Goal: Transaction & Acquisition: Download file/media

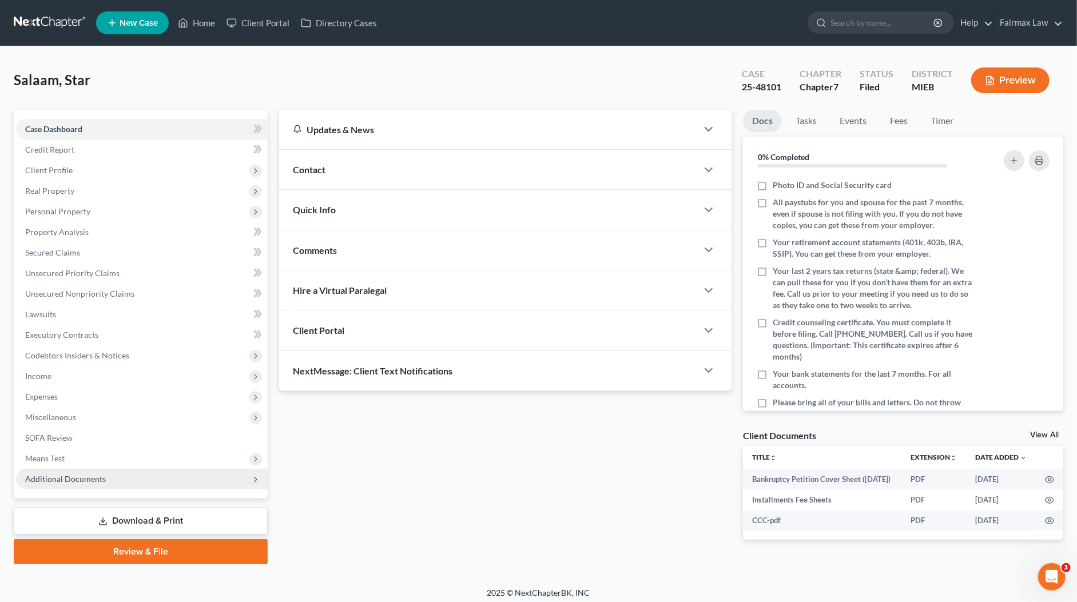
click at [94, 477] on span "Additional Documents" at bounding box center [65, 479] width 81 height 10
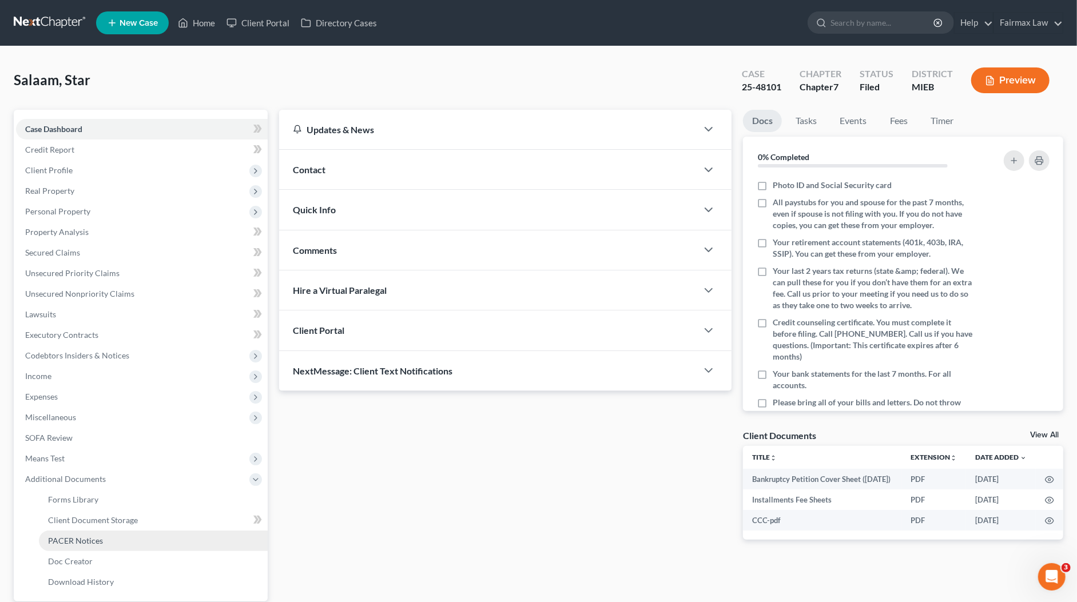
click at [86, 542] on span "PACER Notices" at bounding box center [75, 541] width 55 height 10
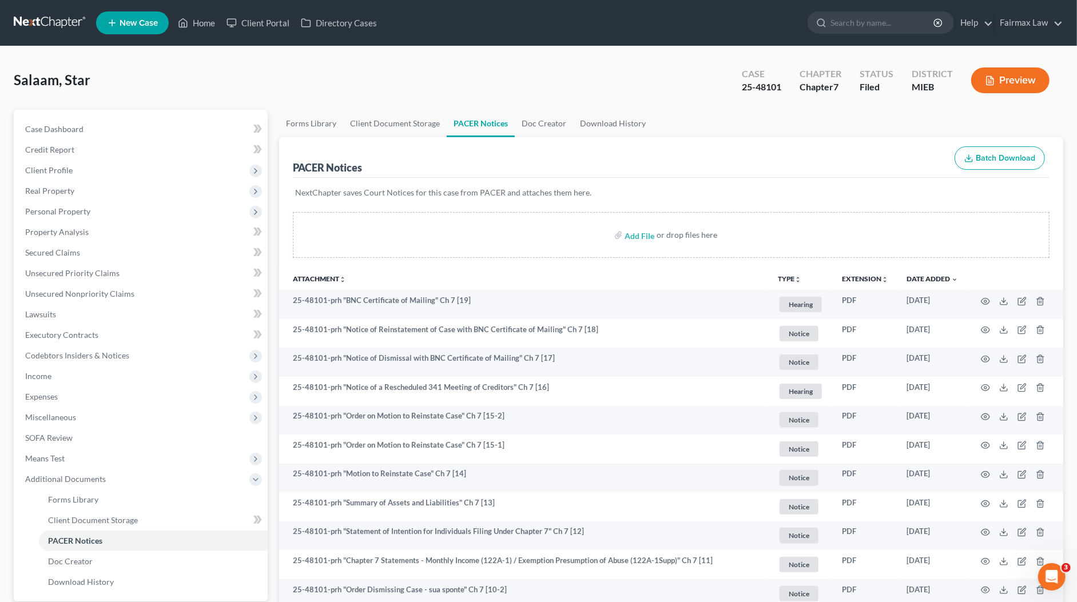
scroll to position [180, 0]
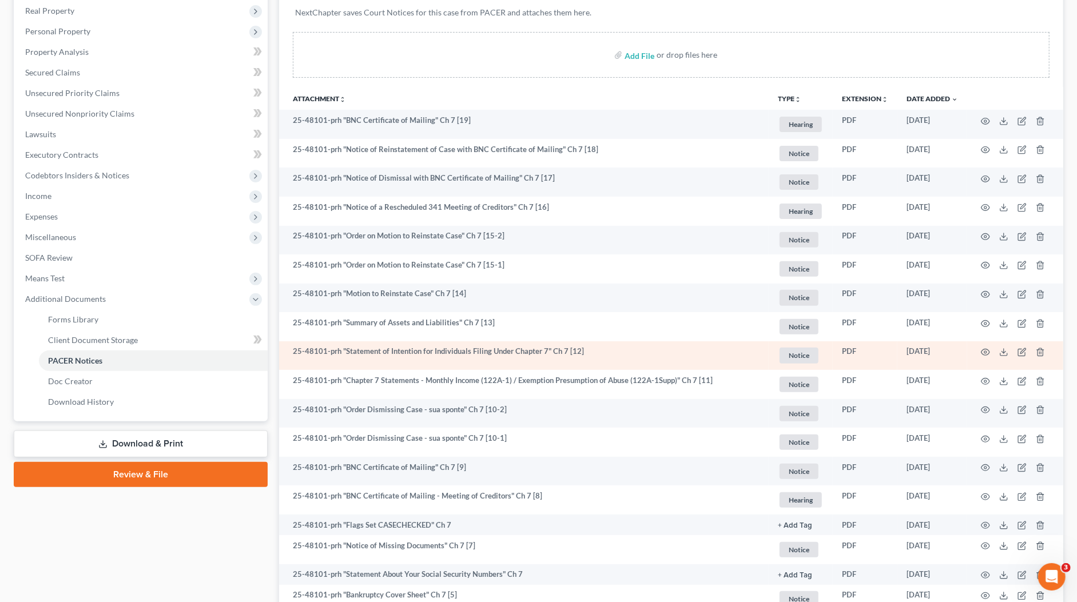
drag, startPoint x: 586, startPoint y: 355, endPoint x: 591, endPoint y: 349, distance: 8.1
click at [586, 355] on td "25-48101-prh "Statement of Intention for Individuals Filing Under Chapter 7" Ch…" at bounding box center [523, 355] width 489 height 29
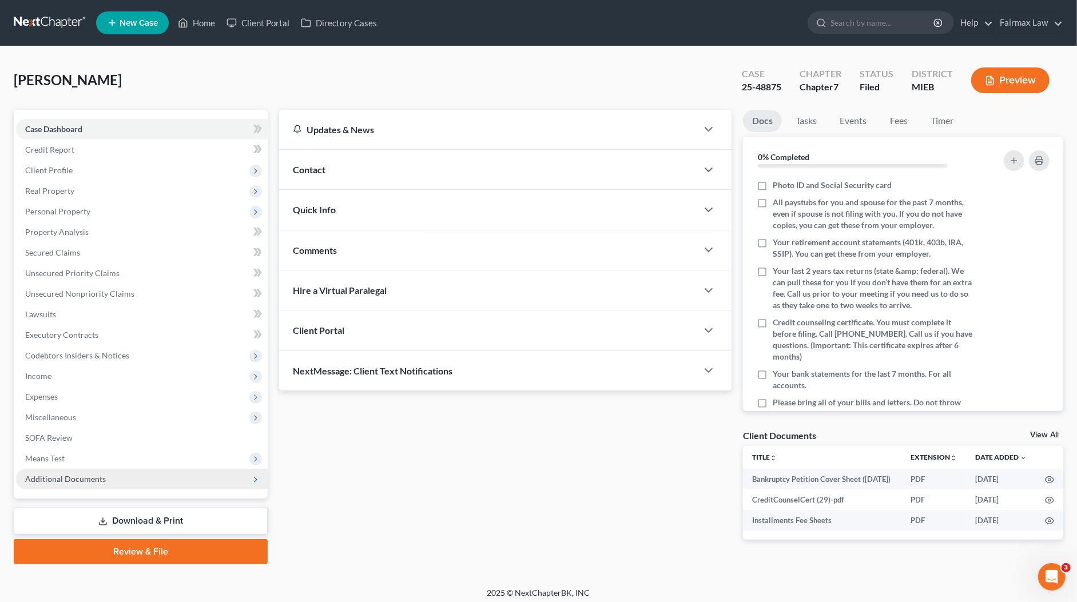
click at [127, 488] on span "Additional Documents" at bounding box center [142, 479] width 252 height 21
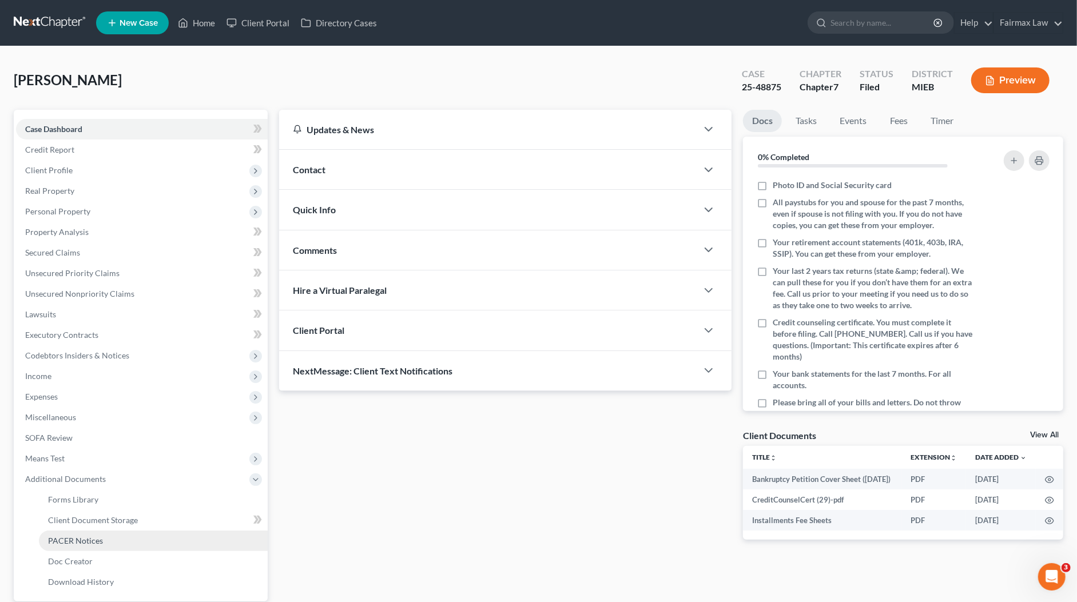
click at [105, 540] on link "PACER Notices" at bounding box center [153, 541] width 229 height 21
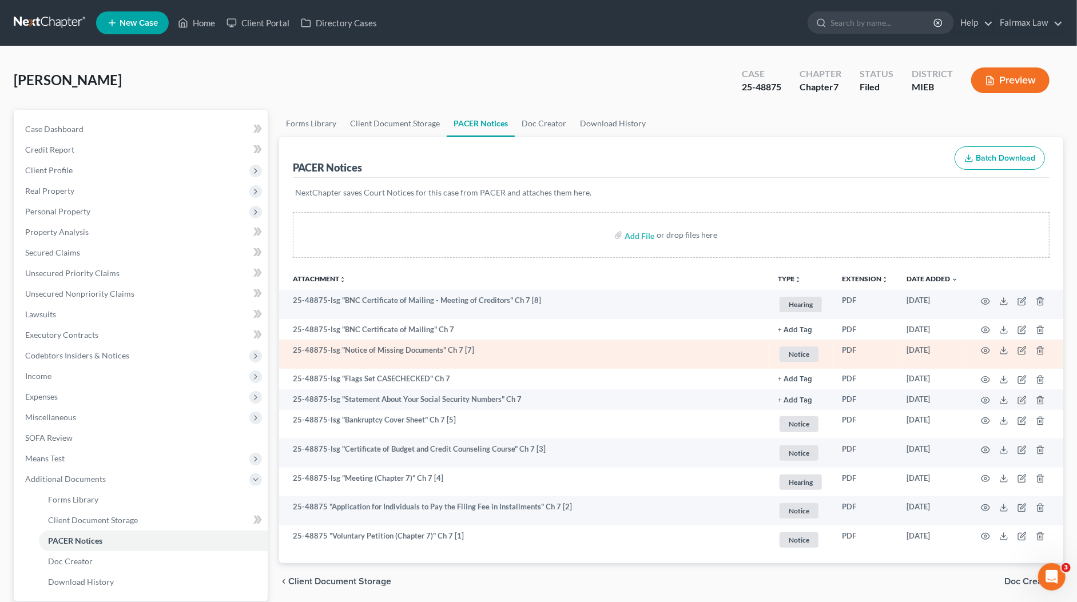
click at [980, 349] on td at bounding box center [1015, 354] width 96 height 29
click at [983, 348] on icon "button" at bounding box center [985, 350] width 9 height 9
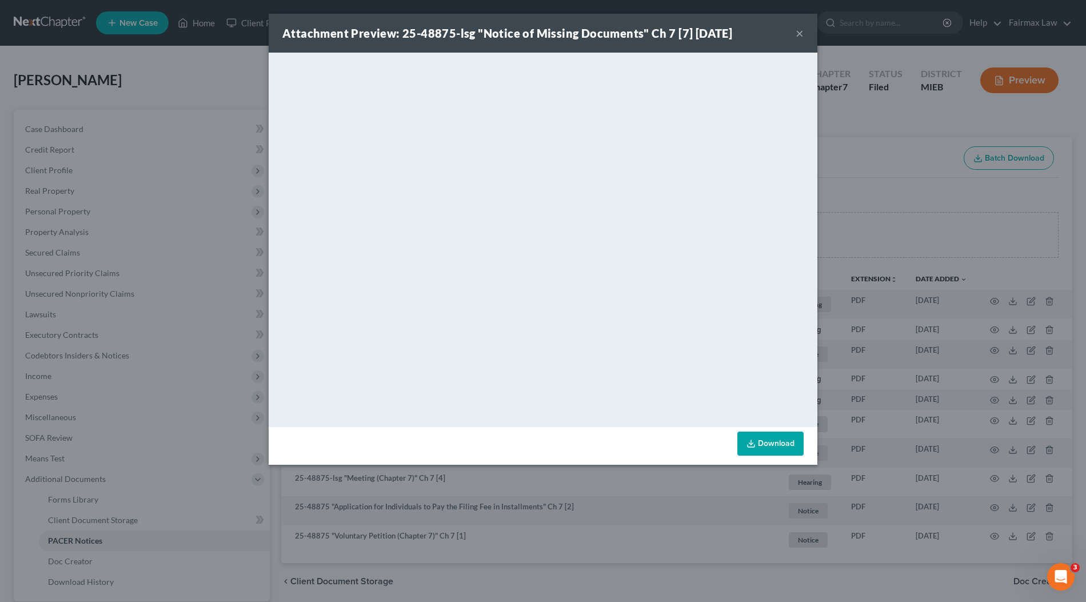
drag, startPoint x: 879, startPoint y: 248, endPoint x: 873, endPoint y: 240, distance: 9.7
click at [878, 245] on div "Attachment Preview: 25-48875-lsg "Notice of Missing Documents" Ch 7 [7] 09/04/2…" at bounding box center [543, 301] width 1086 height 602
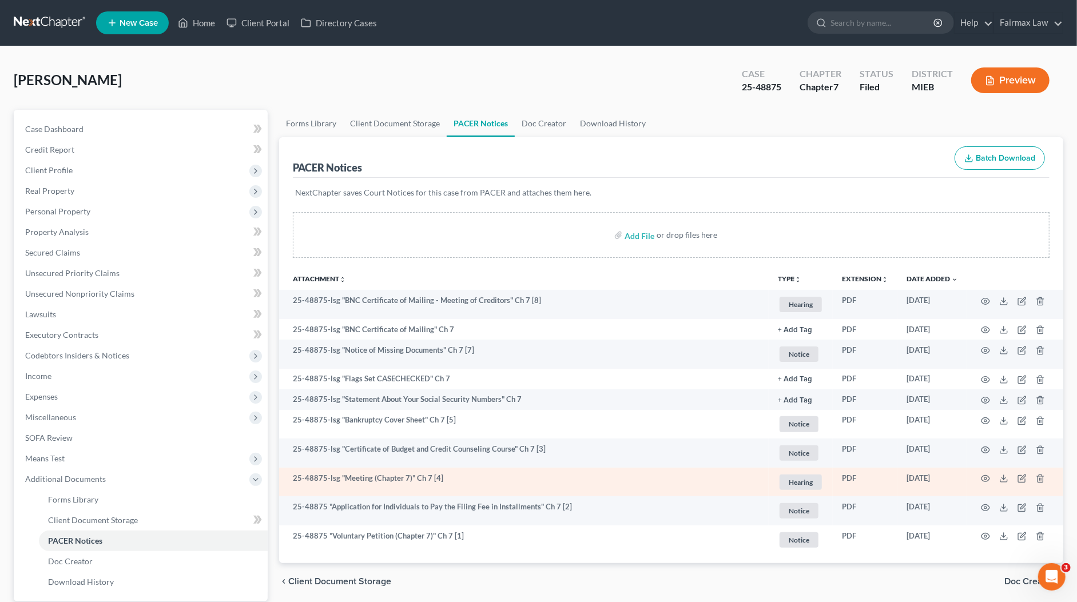
click at [992, 477] on td at bounding box center [1015, 482] width 96 height 29
click at [982, 476] on icon "button" at bounding box center [985, 478] width 9 height 9
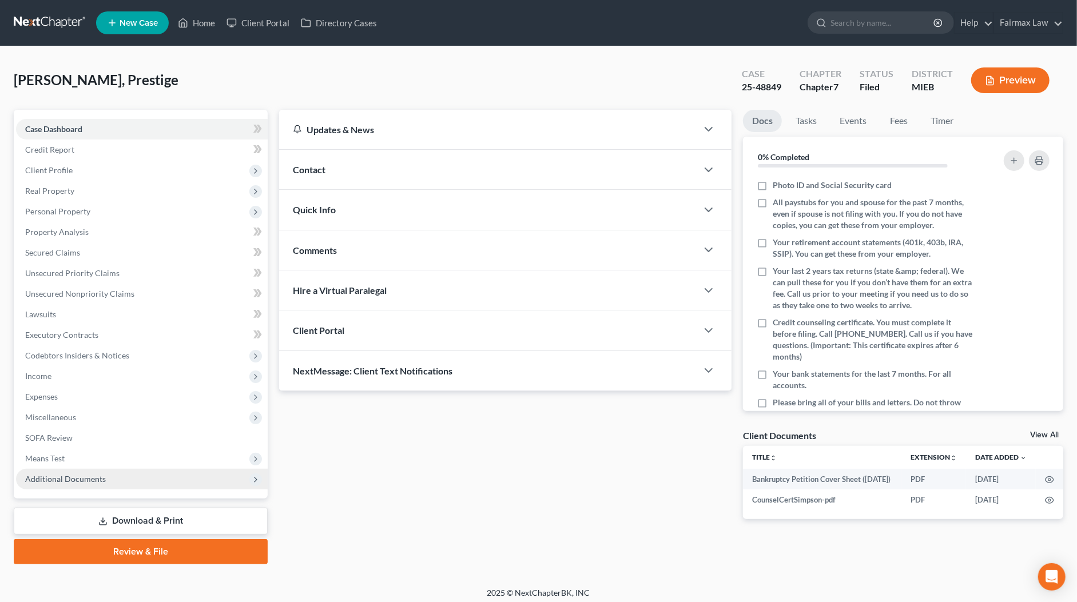
click at [97, 486] on span "Additional Documents" at bounding box center [142, 479] width 252 height 21
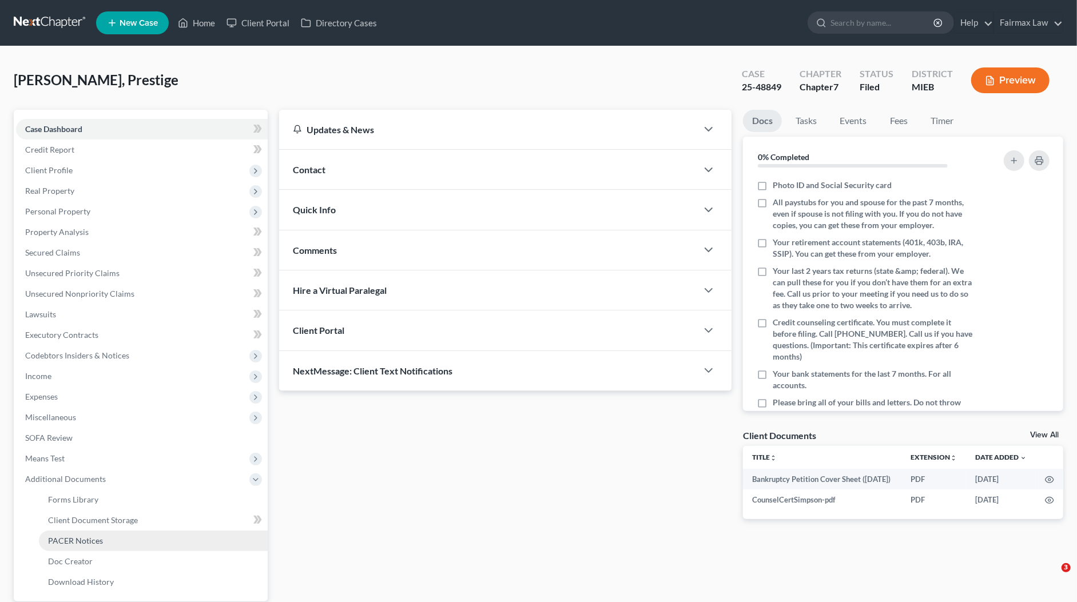
drag, startPoint x: 92, startPoint y: 536, endPoint x: 109, endPoint y: 540, distance: 17.8
click at [92, 536] on span "PACER Notices" at bounding box center [75, 541] width 55 height 10
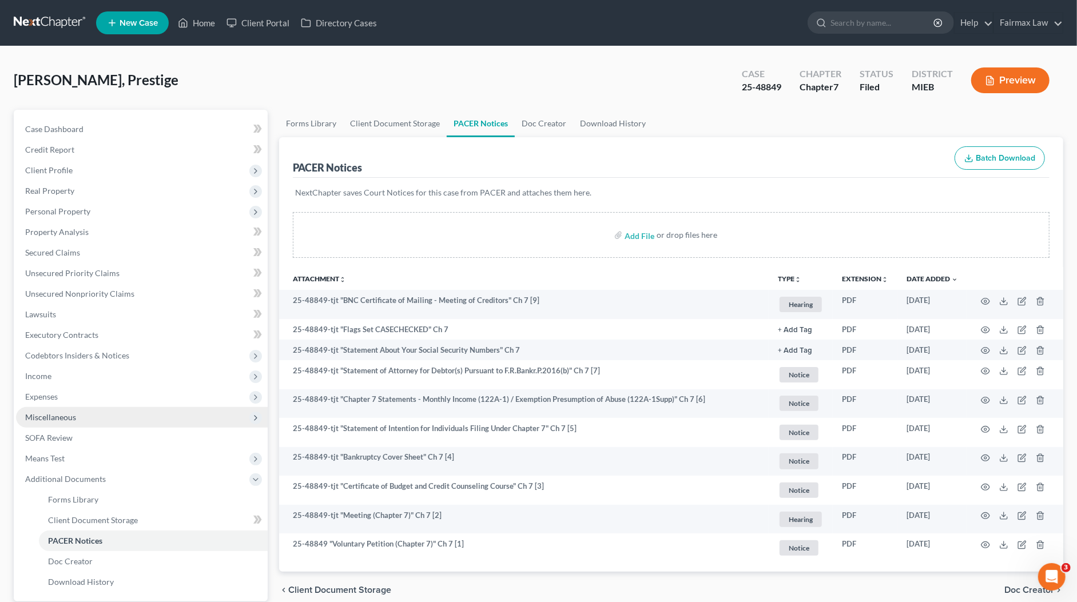
click at [75, 419] on span "Miscellaneous" at bounding box center [142, 417] width 252 height 21
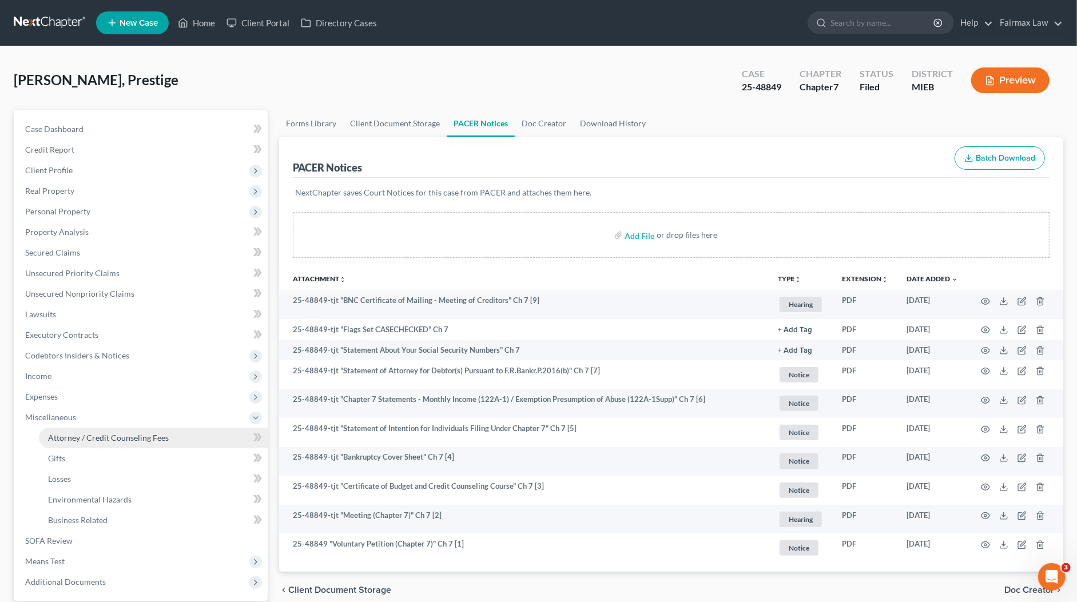
click at [93, 435] on span "Attorney / Credit Counseling Fees" at bounding box center [108, 438] width 121 height 10
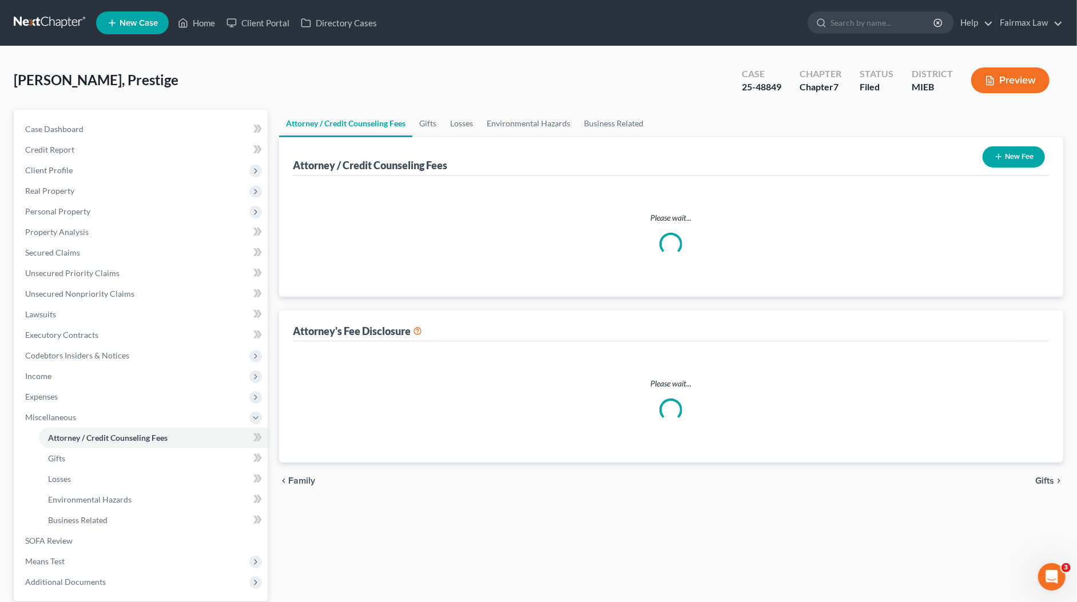
select select "6"
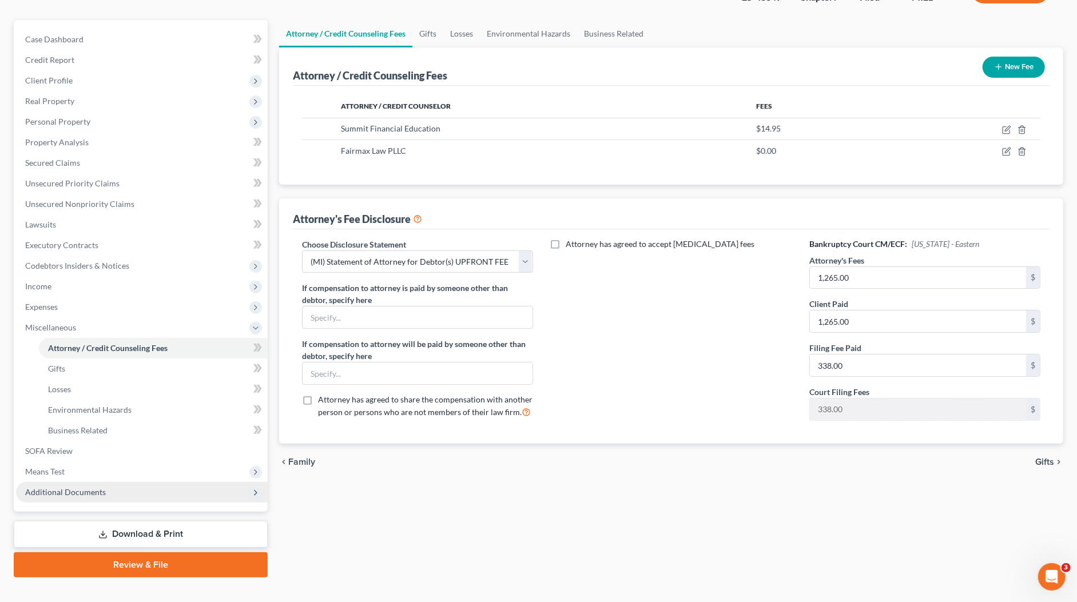
scroll to position [106, 0]
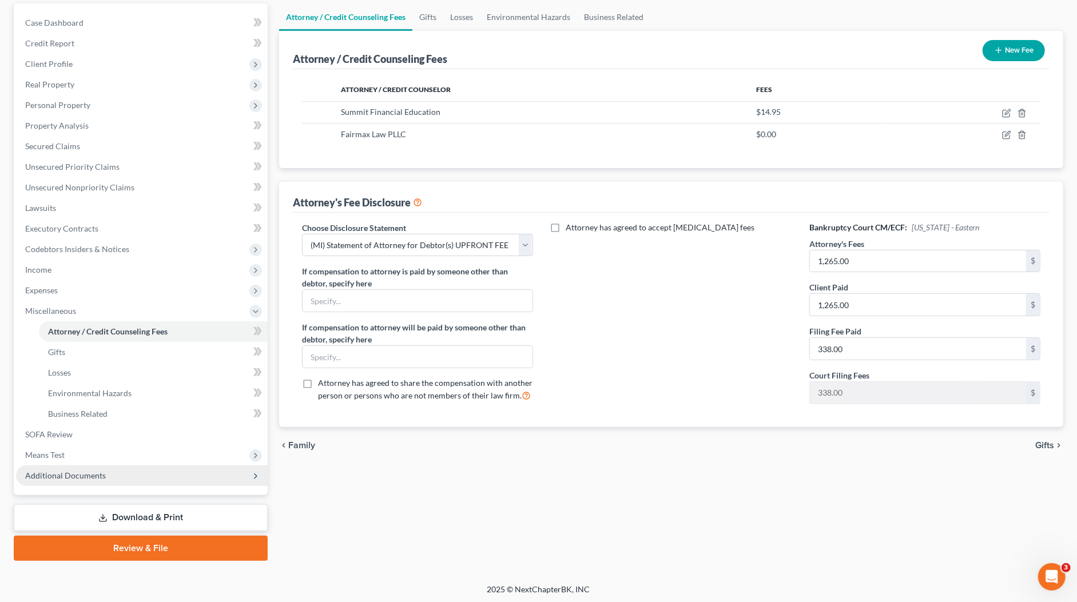
click at [75, 473] on span "Additional Documents" at bounding box center [65, 476] width 81 height 10
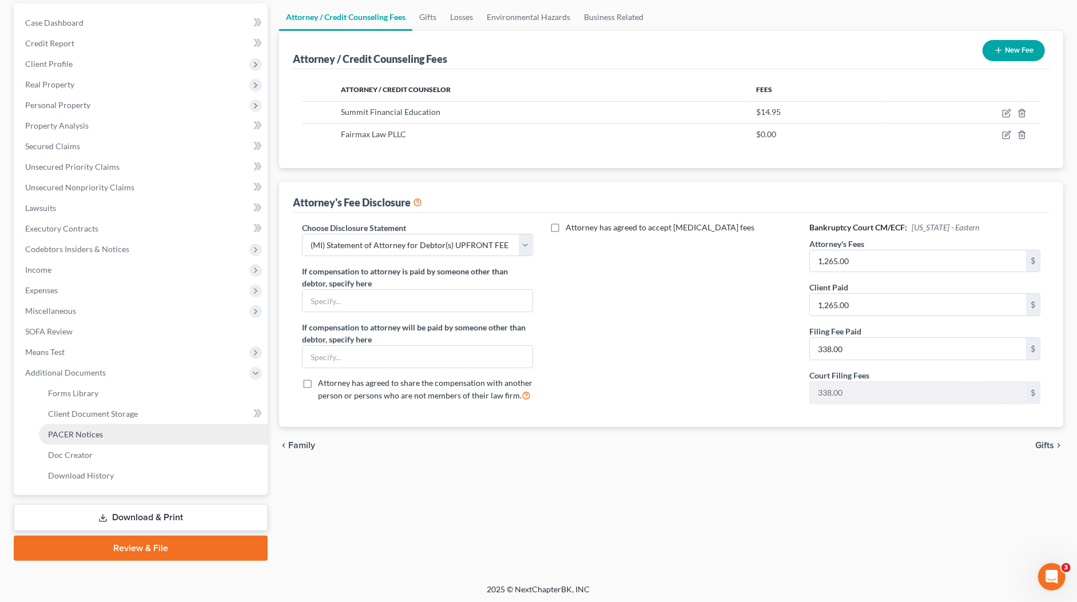
click at [79, 437] on span "PACER Notices" at bounding box center [75, 434] width 55 height 10
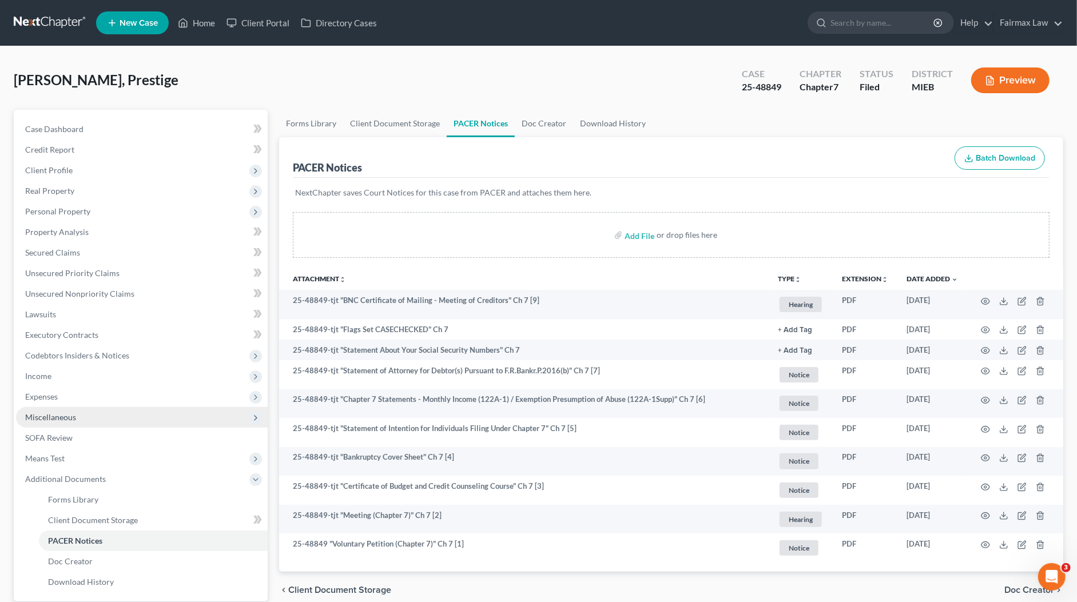
click at [46, 420] on span "Miscellaneous" at bounding box center [50, 417] width 51 height 10
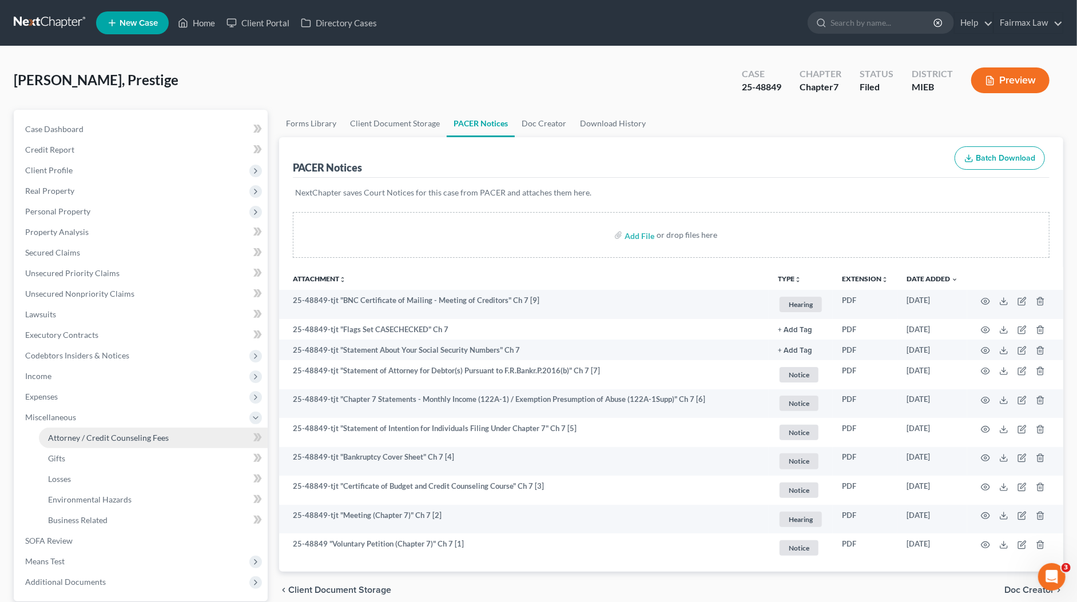
drag, startPoint x: 63, startPoint y: 435, endPoint x: 89, endPoint y: 430, distance: 26.7
click at [63, 435] on span "Attorney / Credit Counseling Fees" at bounding box center [108, 438] width 121 height 10
select select "6"
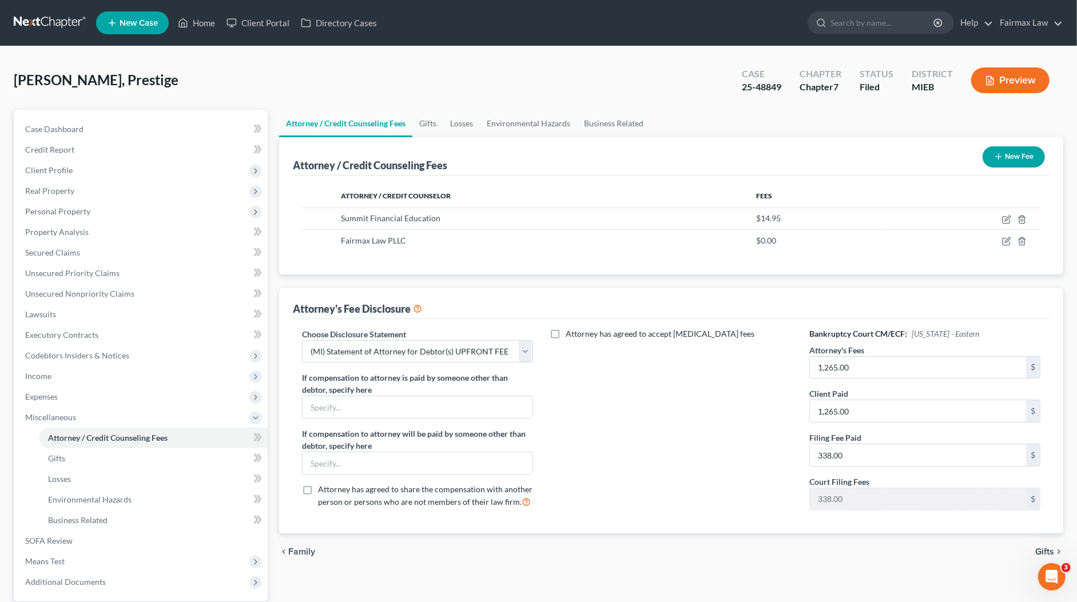
click at [564, 78] on div "Simpson, Prestige Upgraded Case 25-48849 Chapter Chapter 7 Status Filed Distric…" at bounding box center [538, 85] width 1049 height 50
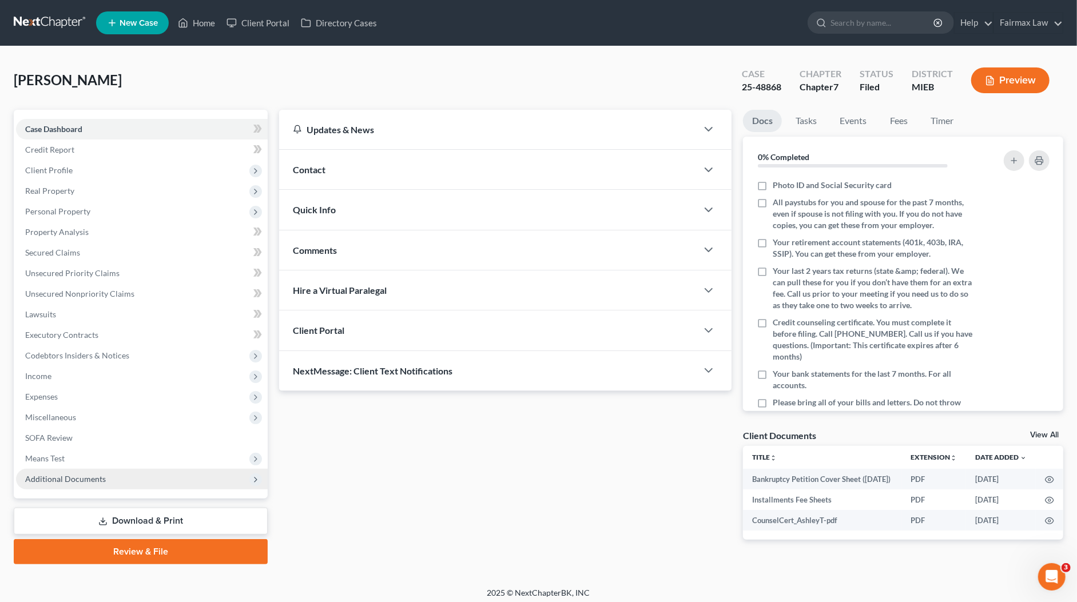
click at [85, 476] on span "Additional Documents" at bounding box center [65, 479] width 81 height 10
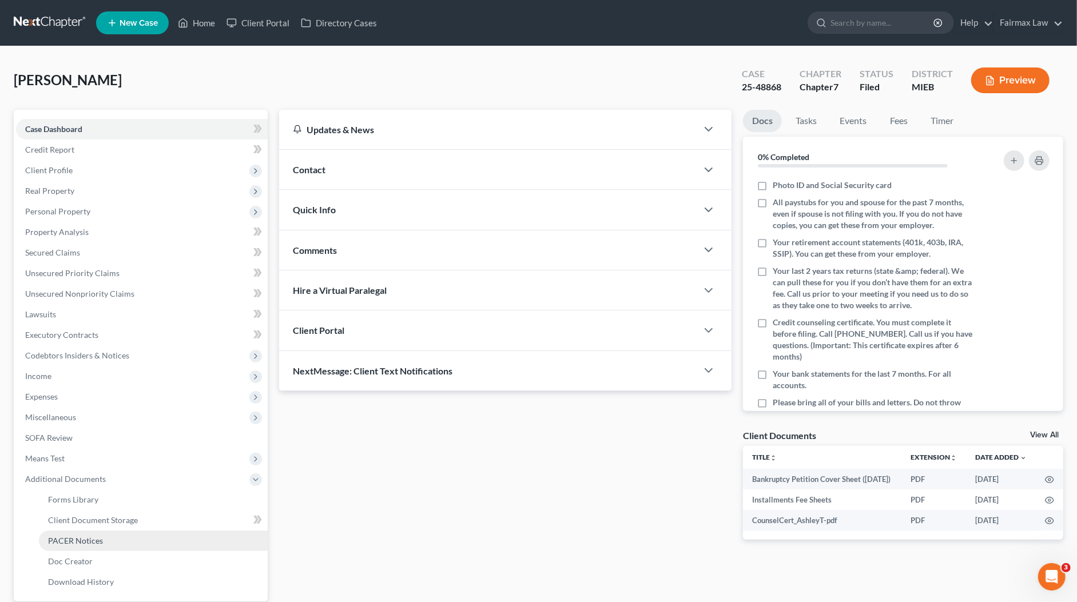
drag, startPoint x: 67, startPoint y: 543, endPoint x: 75, endPoint y: 538, distance: 9.5
click at [67, 543] on span "PACER Notices" at bounding box center [75, 541] width 55 height 10
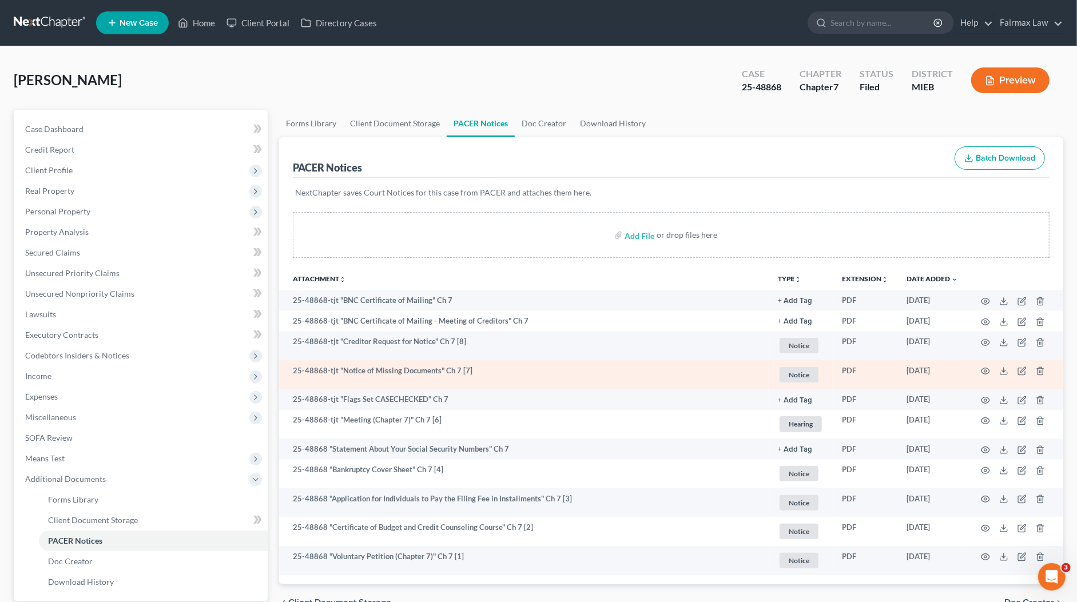
click at [723, 377] on td "25-48868-tjt "Notice of Missing Documents" Ch 7 [7]" at bounding box center [523, 374] width 489 height 29
click at [985, 371] on circle "button" at bounding box center [985, 371] width 2 height 2
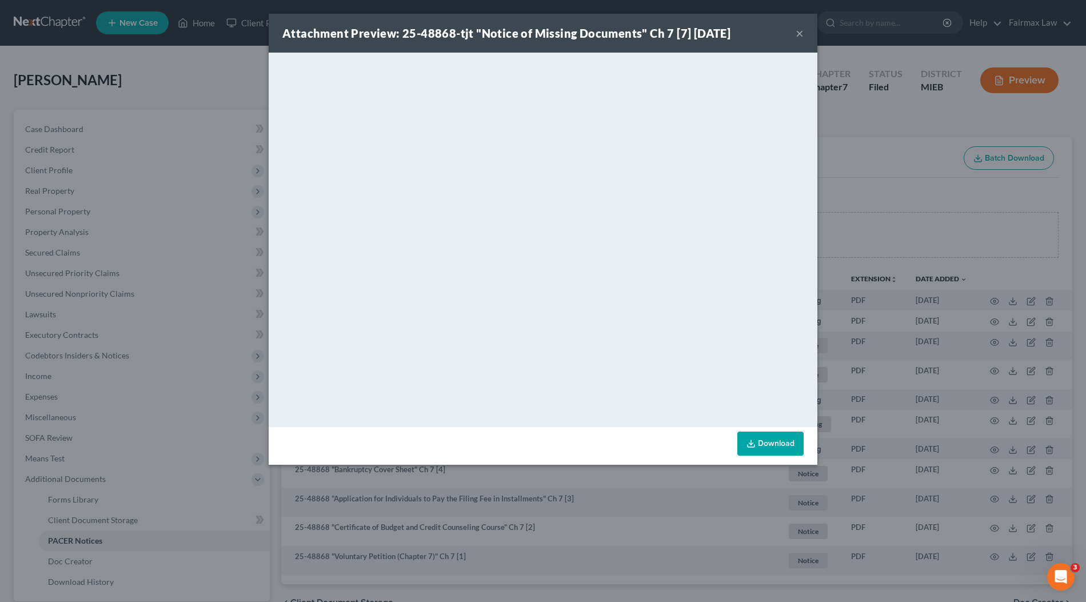
click at [908, 284] on div "Attachment Preview: 25-48868-tjt "Notice of Missing Documents" Ch 7 [7] 09/04/2…" at bounding box center [543, 301] width 1086 height 602
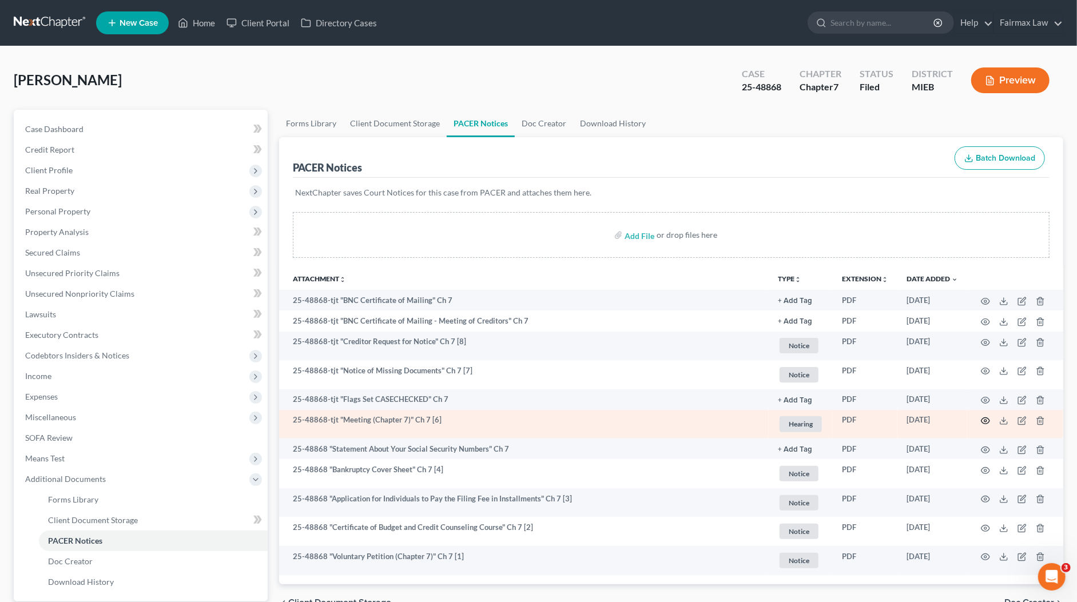
click at [988, 419] on icon "button" at bounding box center [985, 420] width 9 height 9
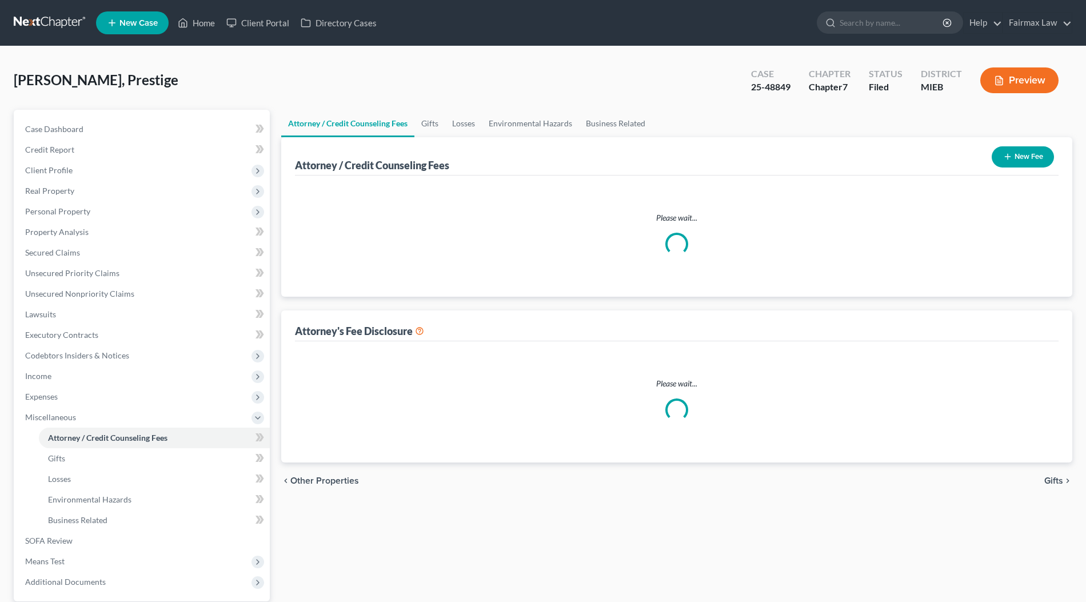
select select "6"
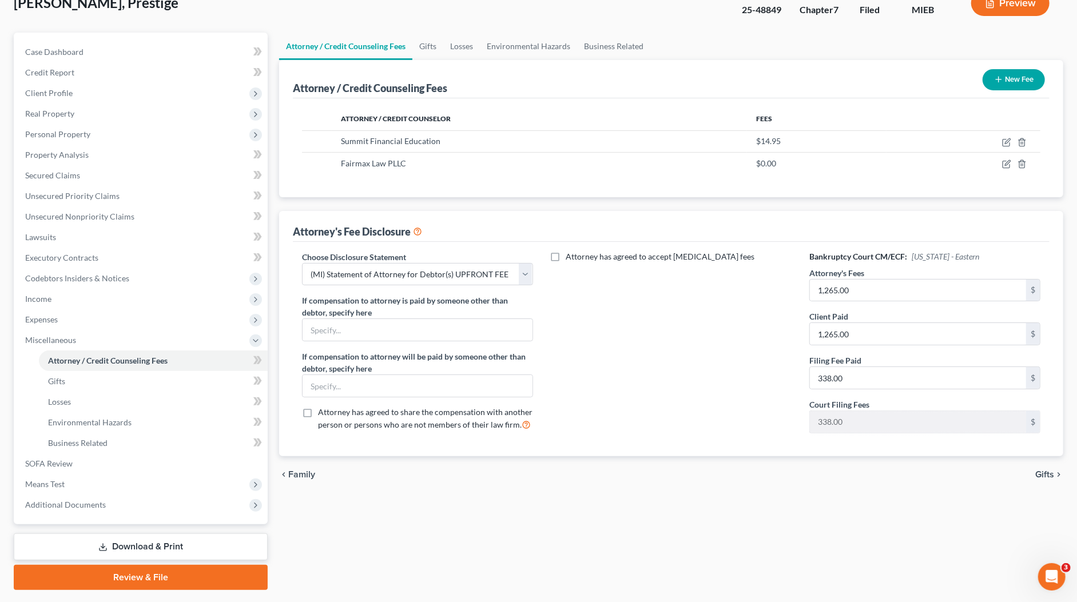
scroll to position [106, 0]
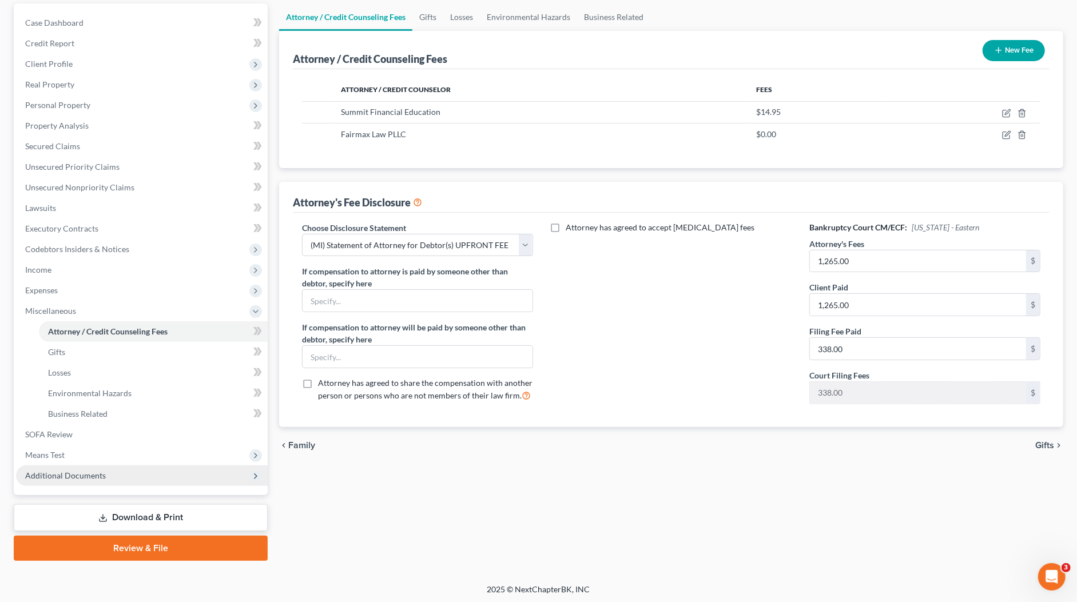
click at [85, 473] on span "Additional Documents" at bounding box center [65, 476] width 81 height 10
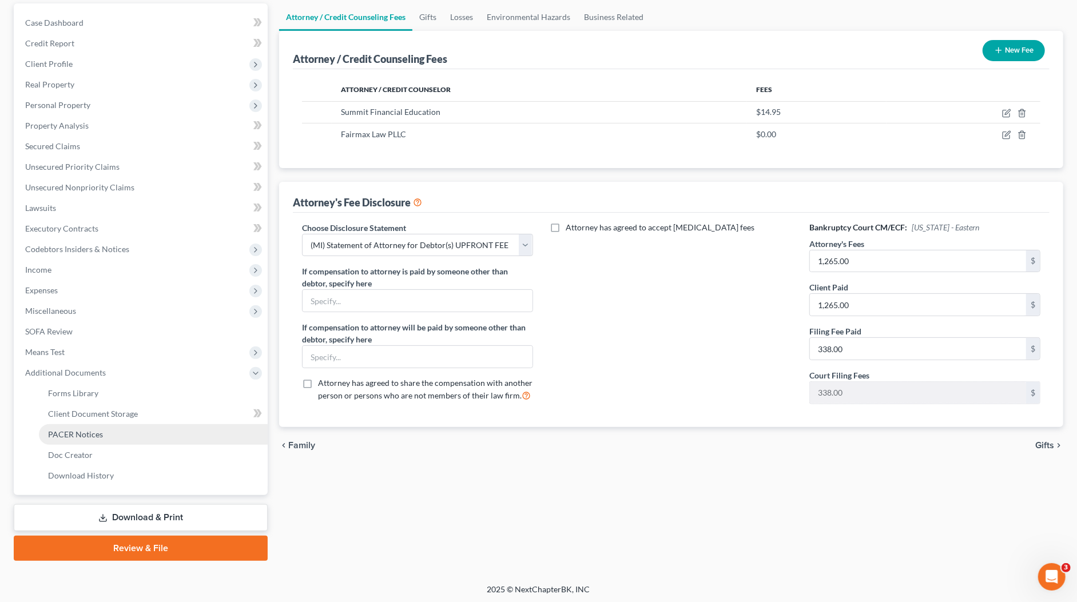
click at [73, 434] on span "PACER Notices" at bounding box center [75, 434] width 55 height 10
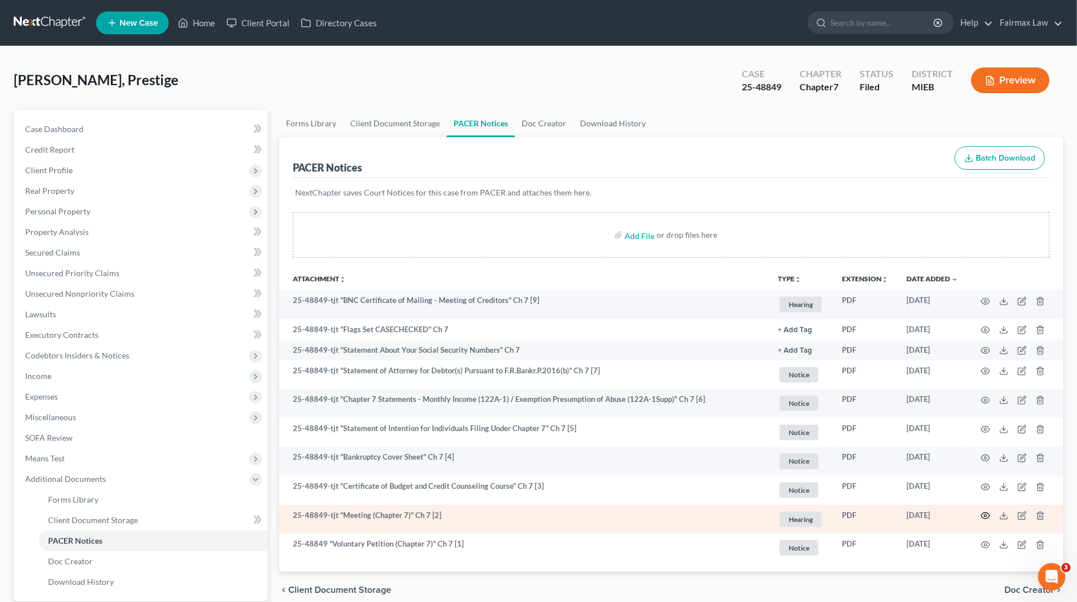
click at [986, 515] on circle "button" at bounding box center [985, 516] width 2 height 2
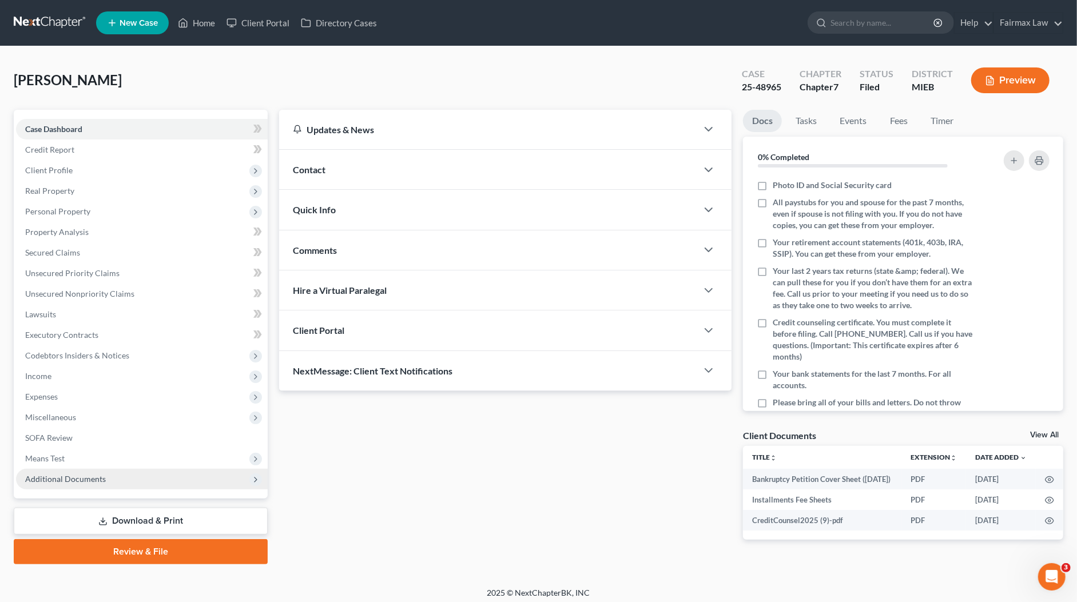
click at [53, 474] on span "Additional Documents" at bounding box center [65, 479] width 81 height 10
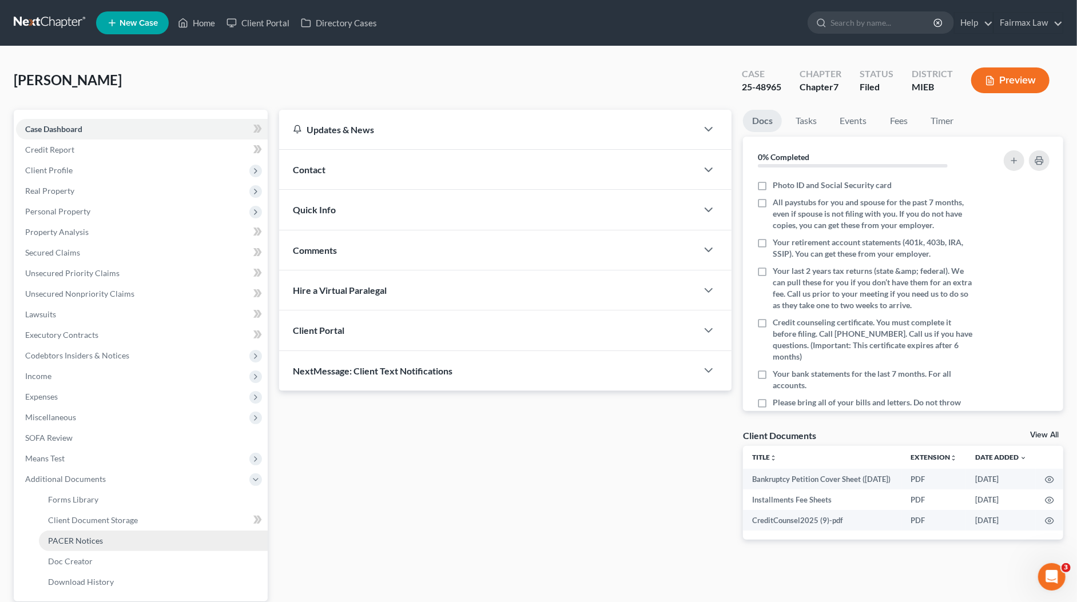
click at [65, 536] on span "PACER Notices" at bounding box center [75, 541] width 55 height 10
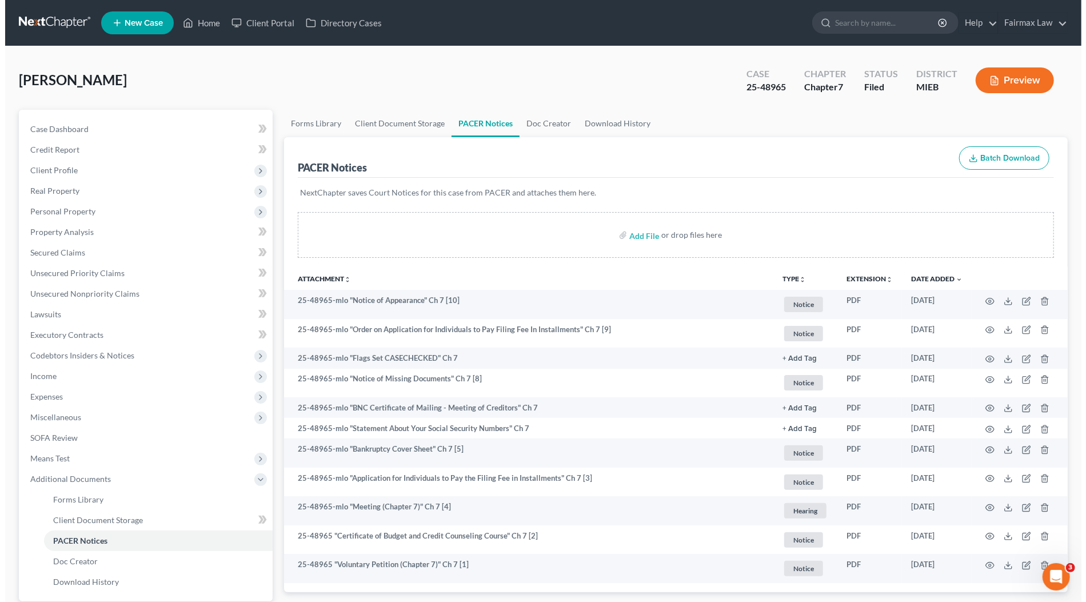
scroll to position [106, 0]
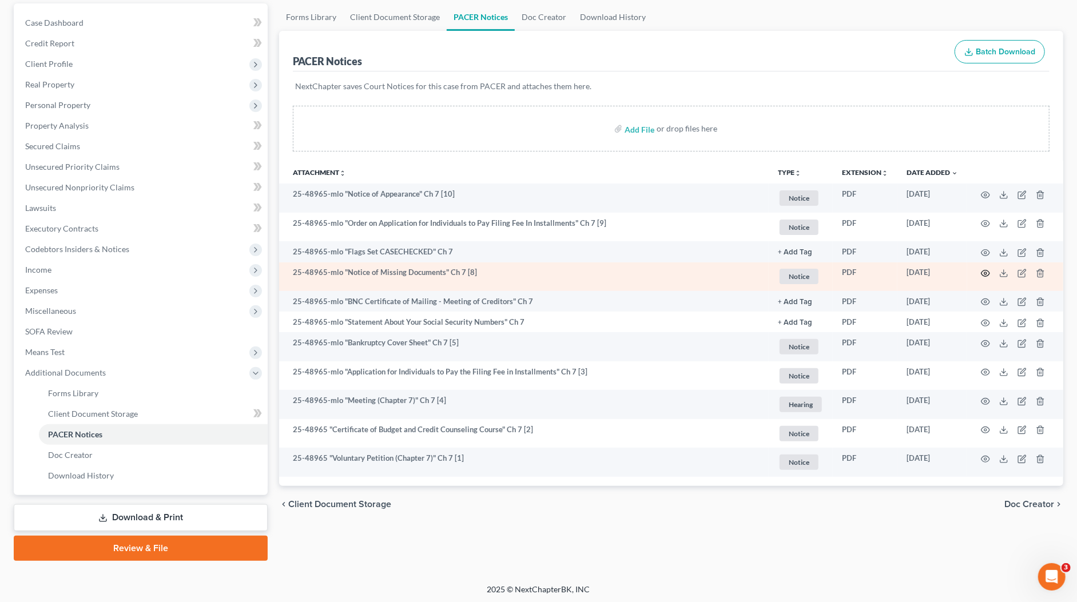
click at [981, 272] on icon "button" at bounding box center [985, 273] width 9 height 6
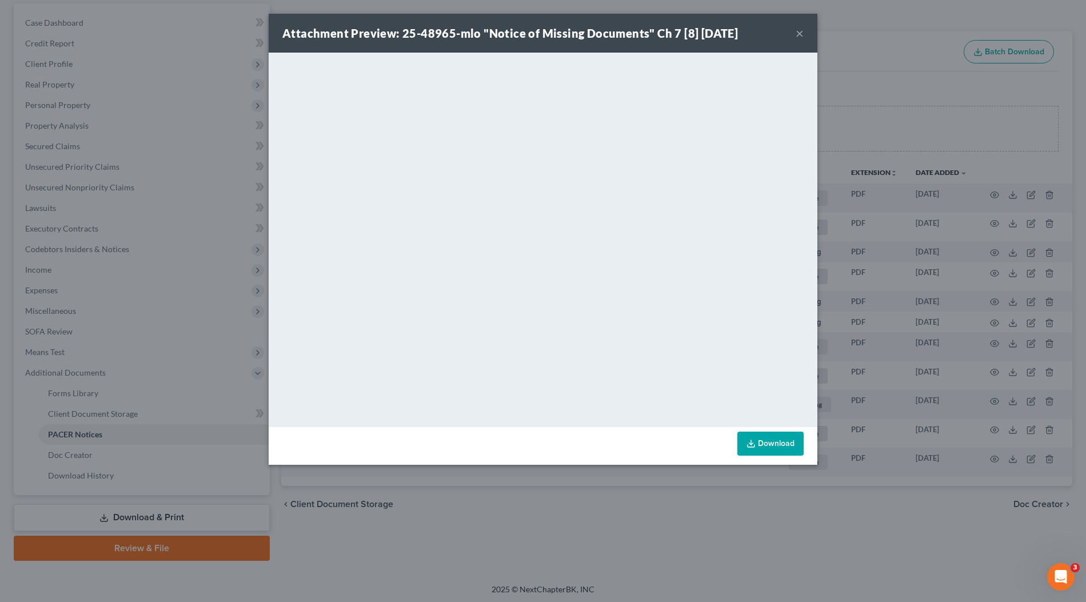
click at [891, 312] on div "Attachment Preview: 25-48965-mlo "Notice of Missing Documents" Ch 7 [8] 09/08/2…" at bounding box center [543, 301] width 1086 height 602
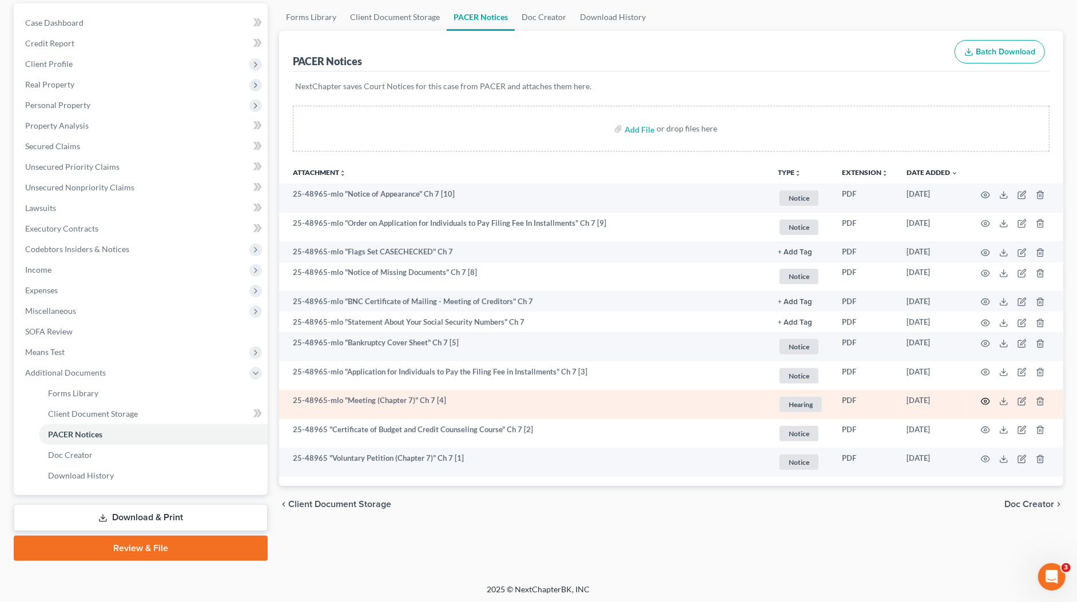
click at [983, 397] on icon "button" at bounding box center [985, 401] width 9 height 9
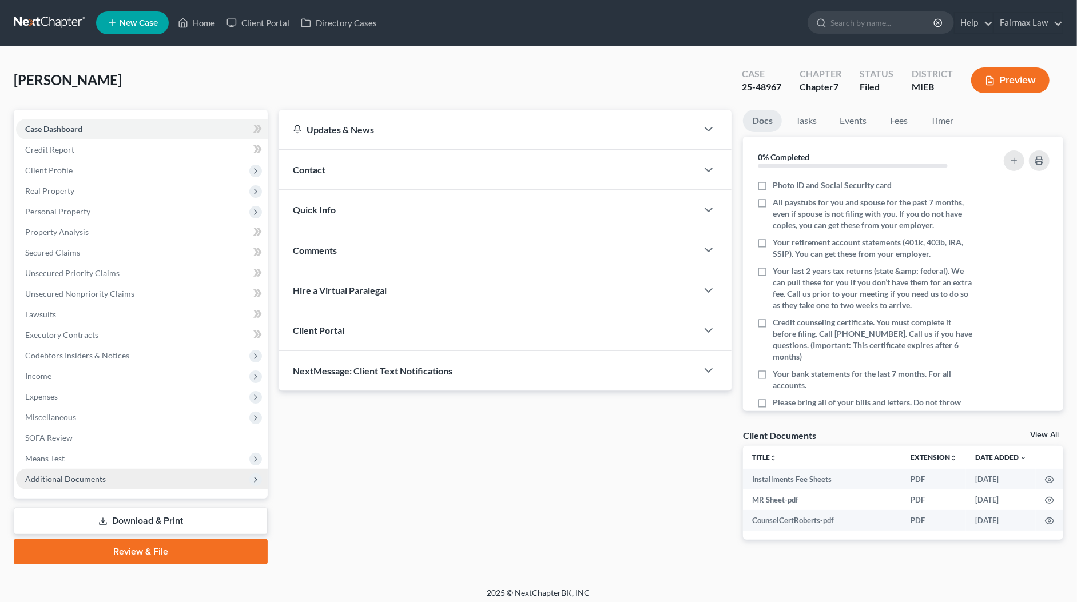
click at [121, 469] on span "Additional Documents" at bounding box center [142, 479] width 252 height 21
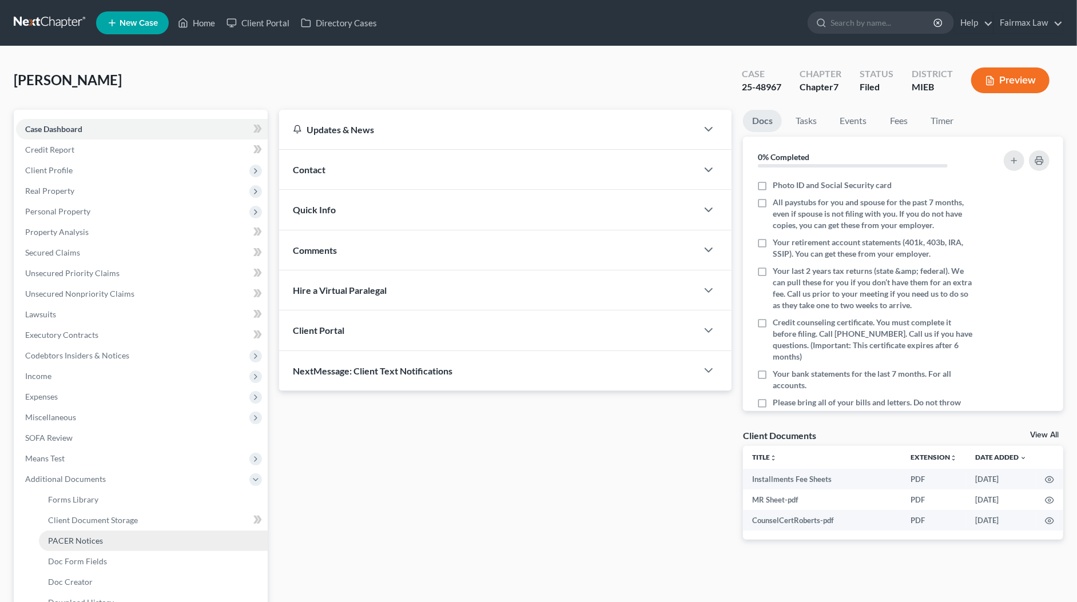
click at [122, 535] on link "PACER Notices" at bounding box center [153, 541] width 229 height 21
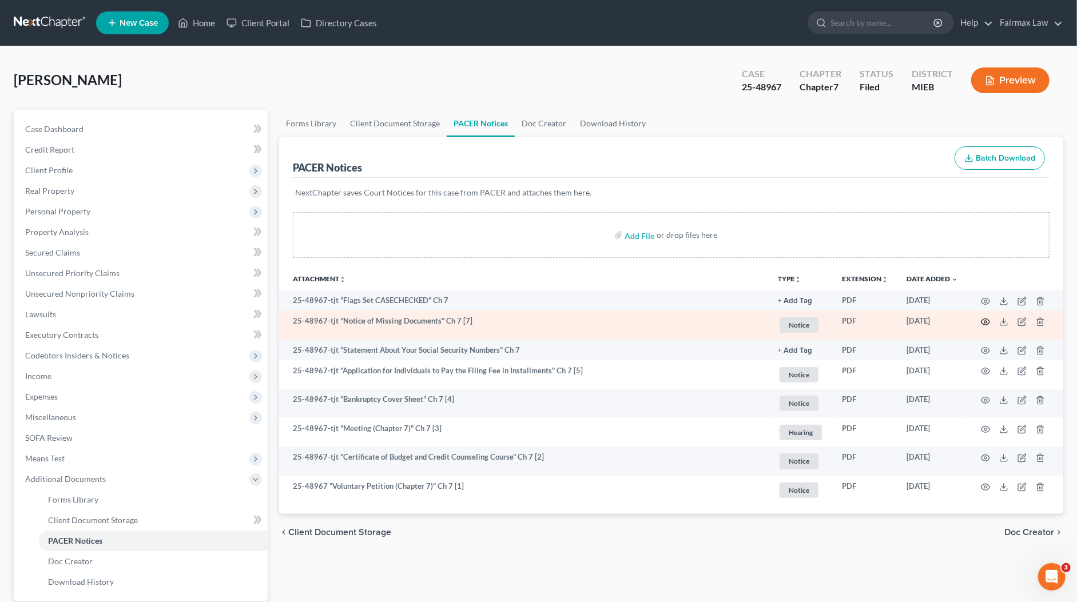
click at [987, 320] on icon "button" at bounding box center [985, 321] width 9 height 9
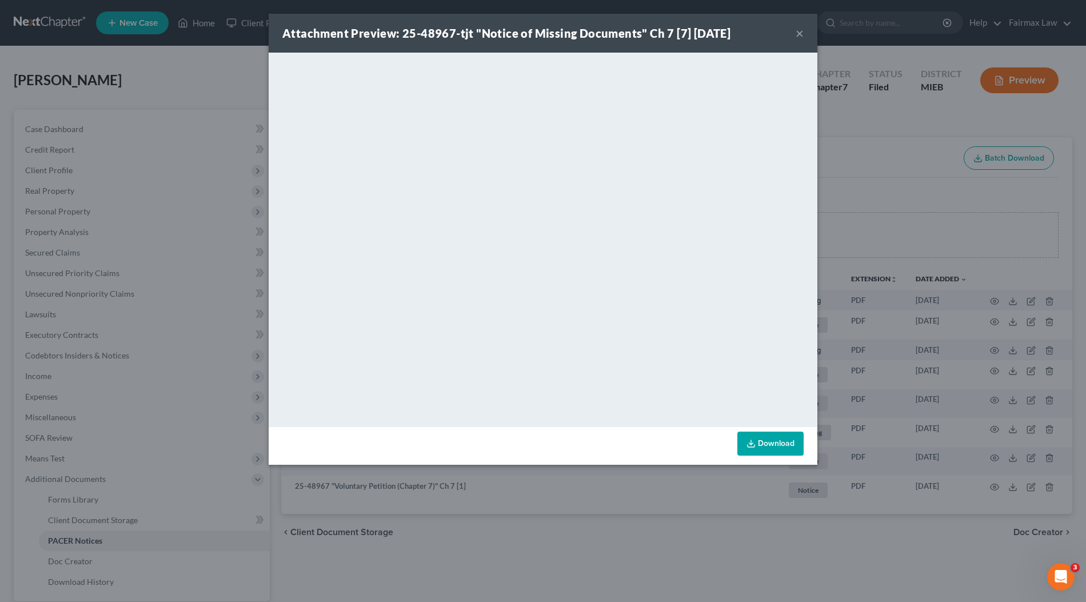
click at [866, 205] on div "Attachment Preview: 25-48967-tjt "Notice of Missing Documents" Ch 7 [7] 09/08/2…" at bounding box center [543, 301] width 1086 height 602
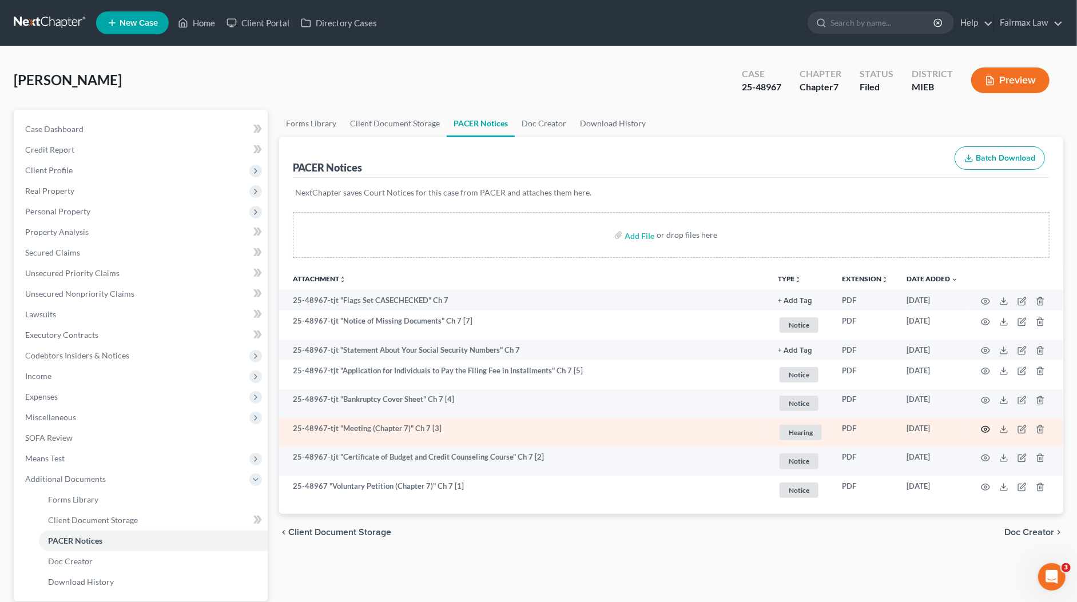
click at [985, 428] on circle "button" at bounding box center [985, 429] width 2 height 2
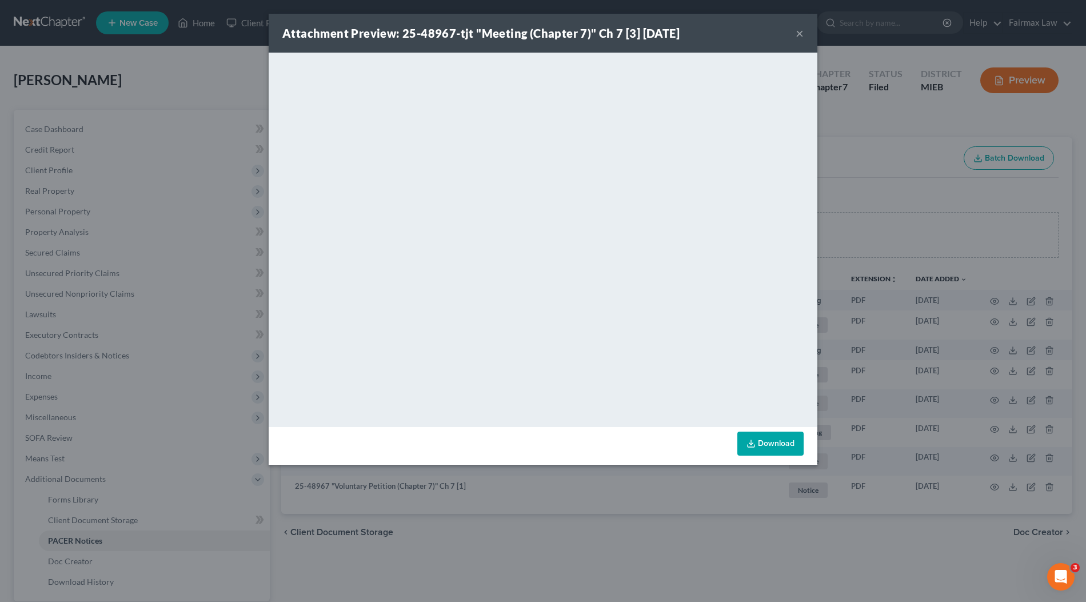
click at [919, 314] on div "Attachment Preview: 25-48967-tjt "Meeting (Chapter 7)" Ch 7 [3] 09/05/2025 × <o…" at bounding box center [543, 301] width 1086 height 602
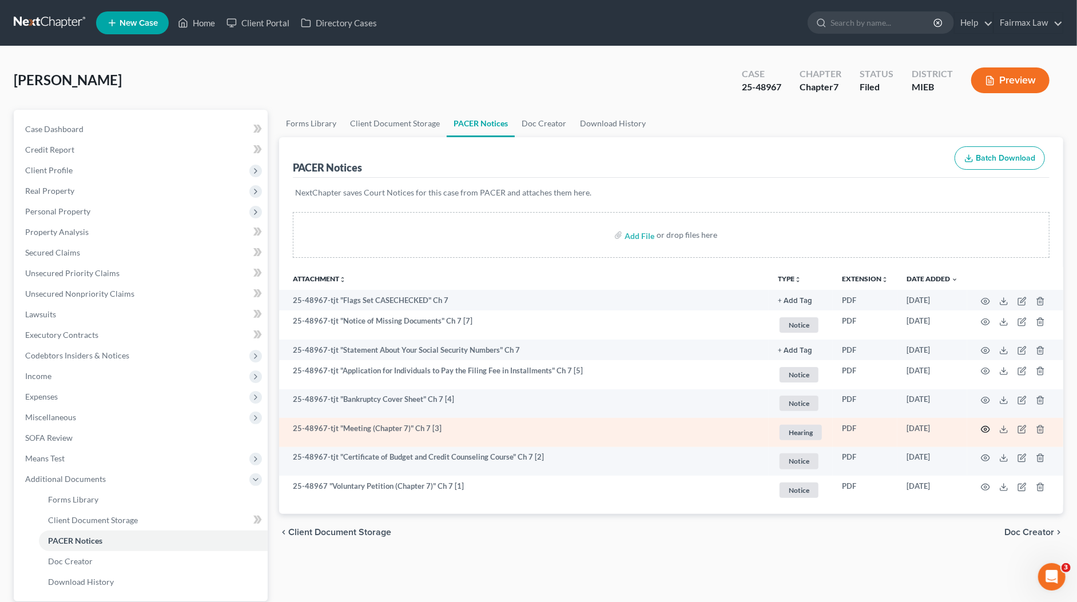
click at [984, 427] on icon "button" at bounding box center [985, 429] width 9 height 9
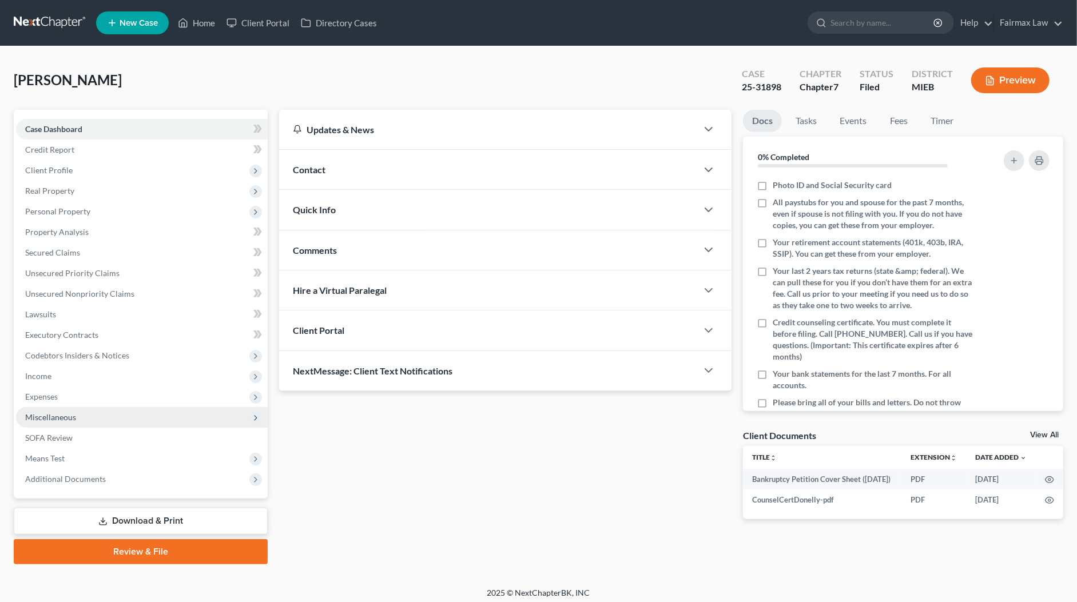
click at [53, 421] on span "Miscellaneous" at bounding box center [142, 417] width 252 height 21
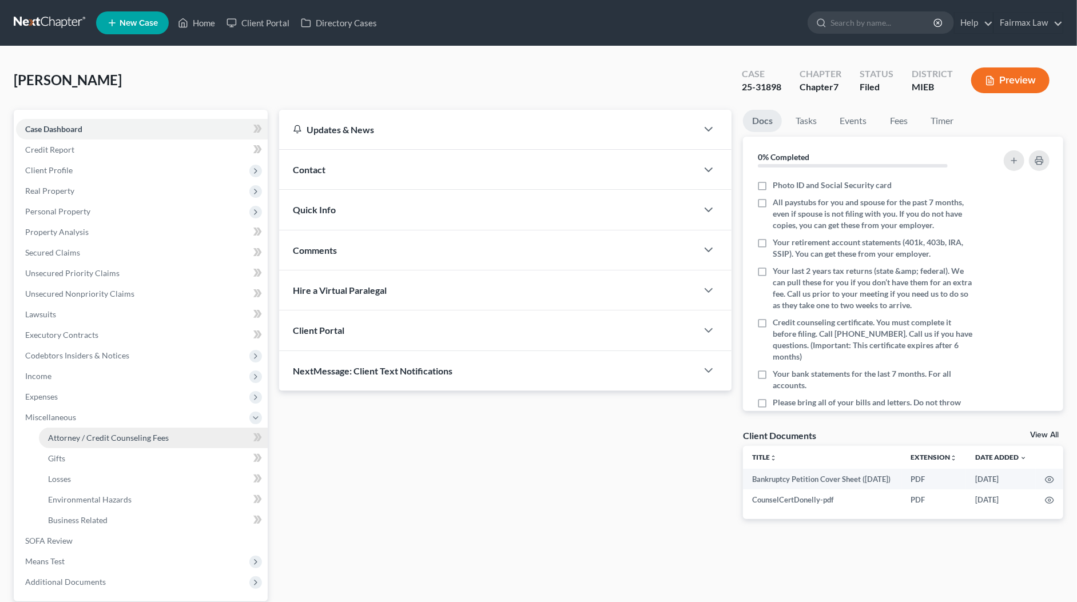
click at [110, 429] on link "Attorney / Credit Counseling Fees" at bounding box center [153, 438] width 229 height 21
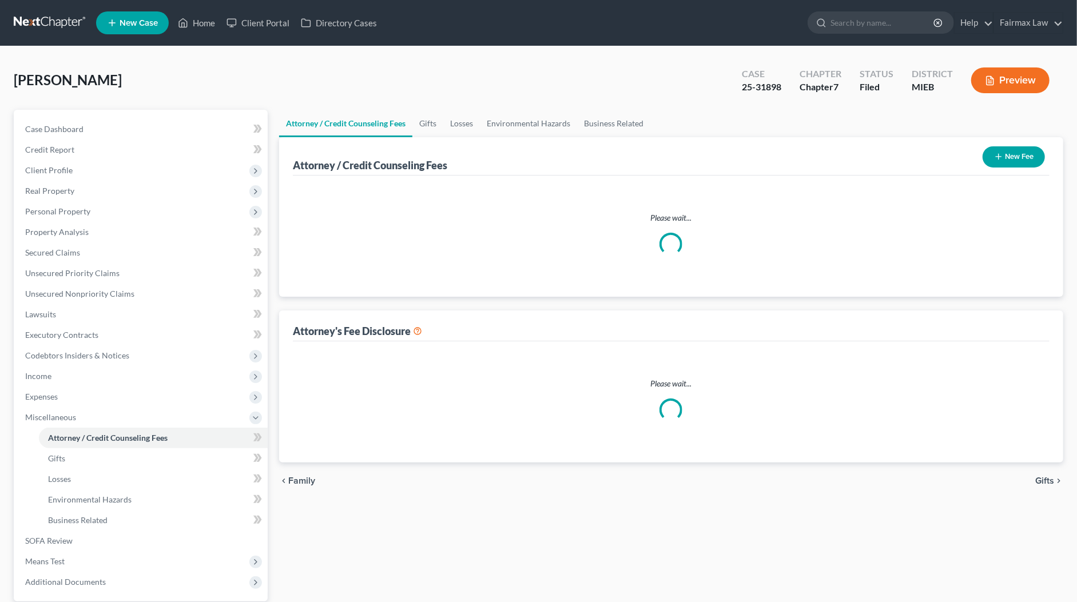
select select "6"
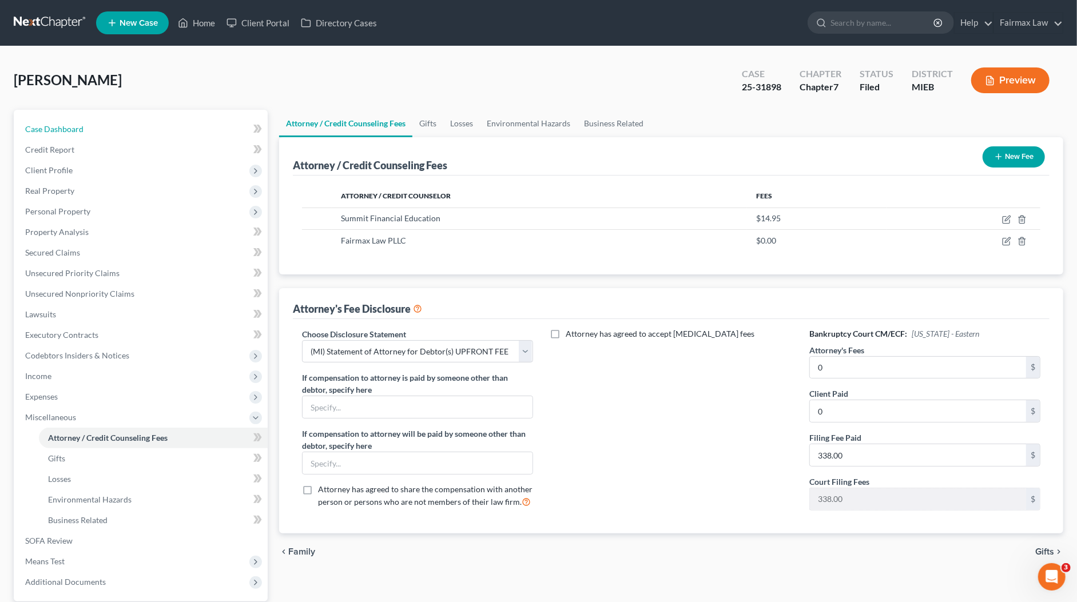
click at [59, 129] on span "Case Dashboard" at bounding box center [54, 129] width 58 height 10
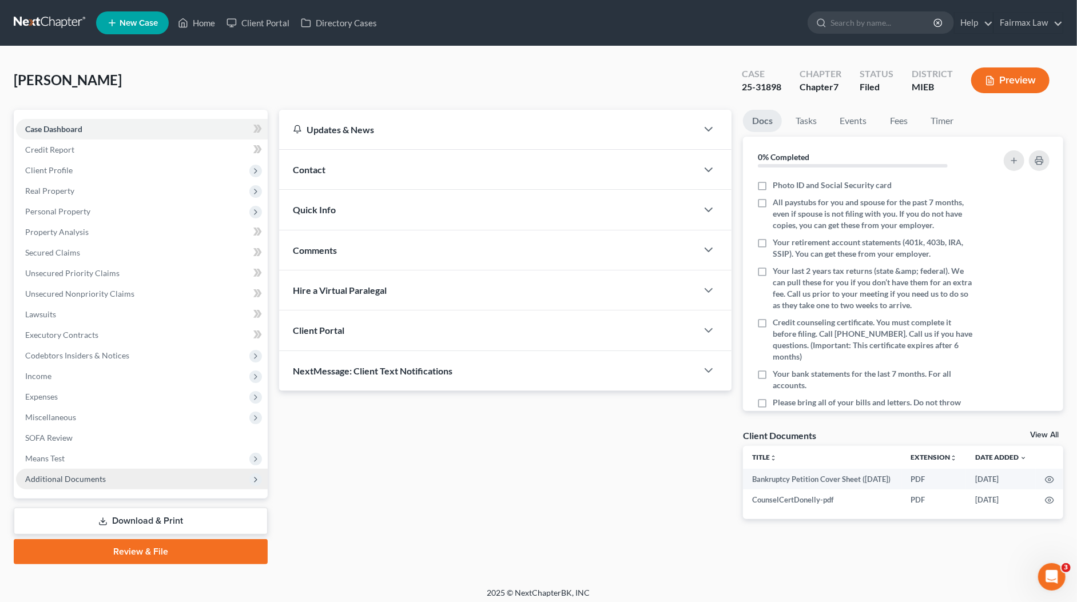
click at [131, 481] on span "Additional Documents" at bounding box center [142, 479] width 252 height 21
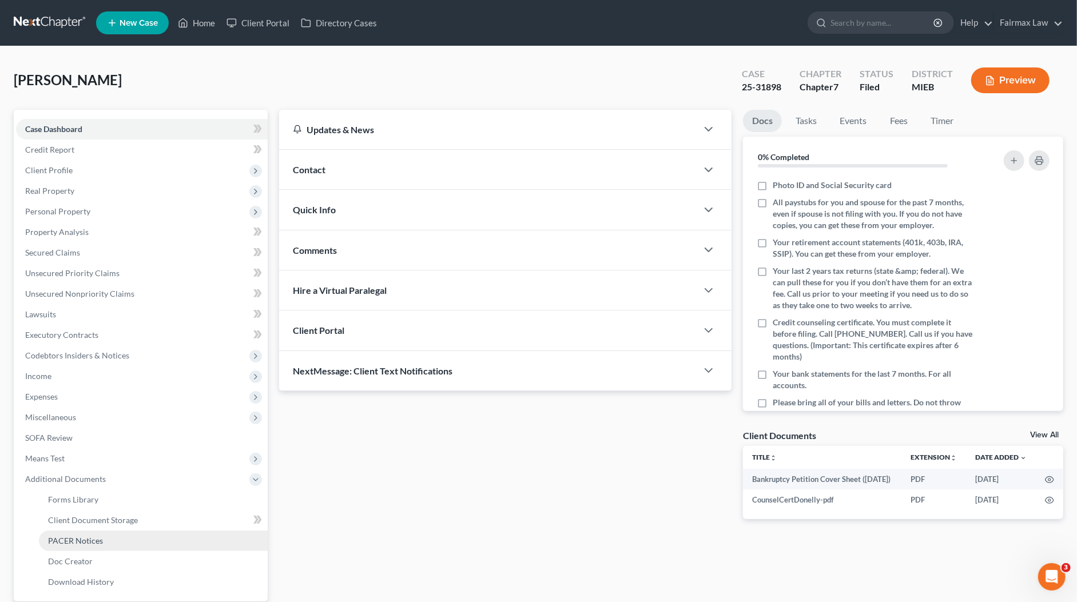
click at [112, 539] on link "PACER Notices" at bounding box center [153, 541] width 229 height 21
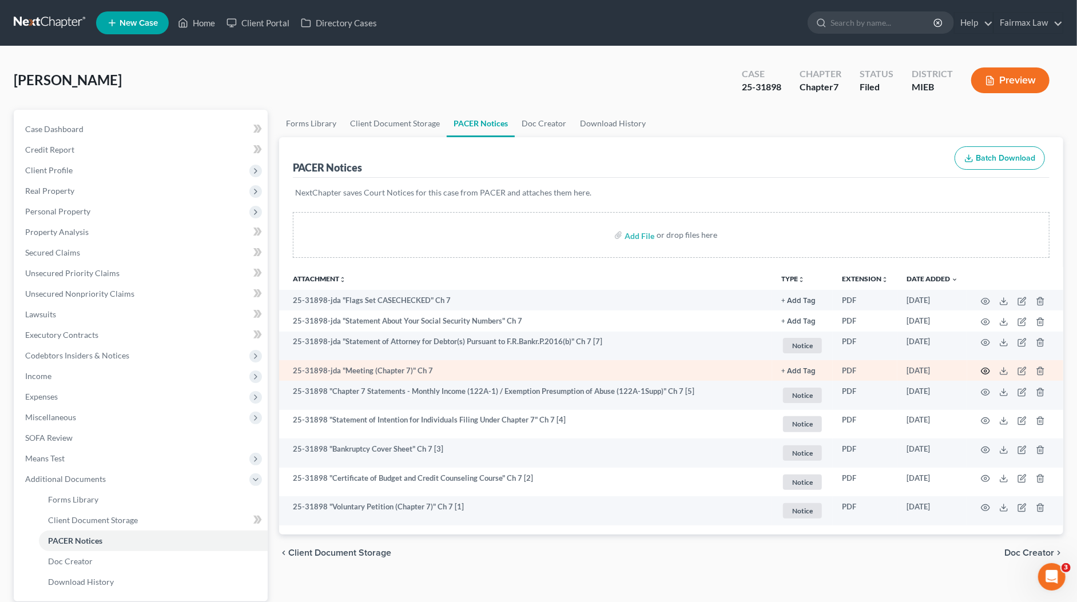
click at [984, 370] on circle "button" at bounding box center [985, 371] width 2 height 2
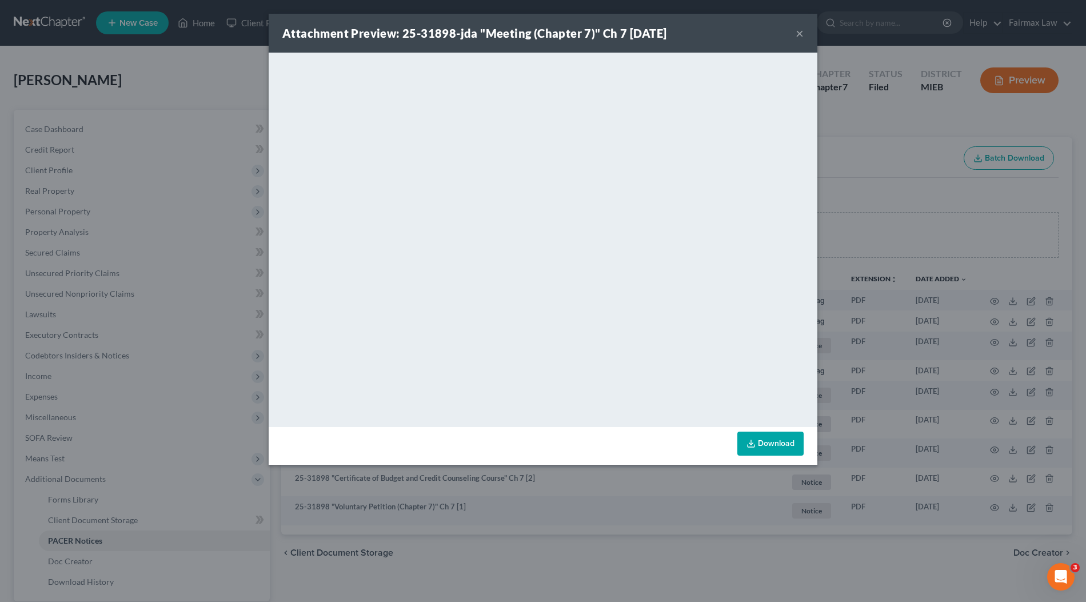
click at [923, 216] on div "Attachment Preview: 25-31898-jda "Meeting (Chapter 7)" Ch 7 09/08/2025 × <objec…" at bounding box center [543, 301] width 1086 height 602
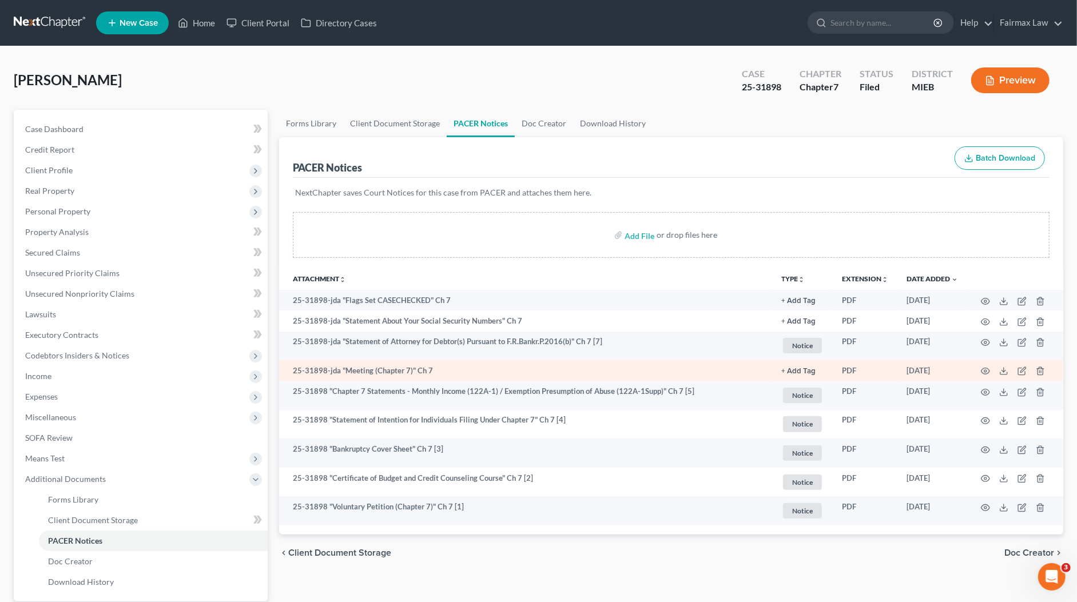
click at [553, 361] on td "25-31898-jda "Meeting (Chapter 7)" Ch 7" at bounding box center [525, 370] width 493 height 21
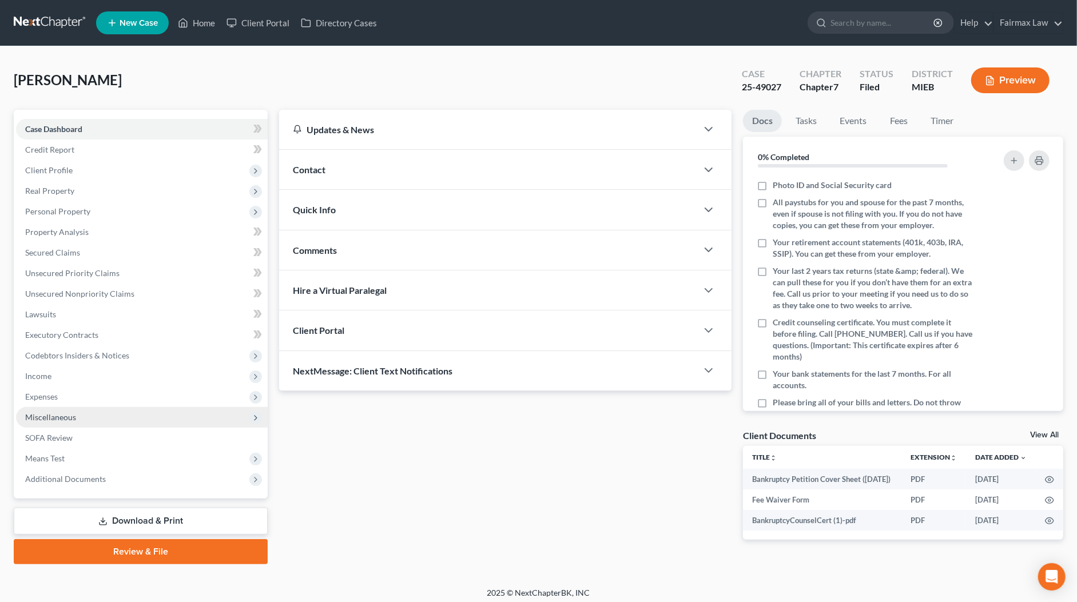
click at [92, 419] on span "Miscellaneous" at bounding box center [142, 417] width 252 height 21
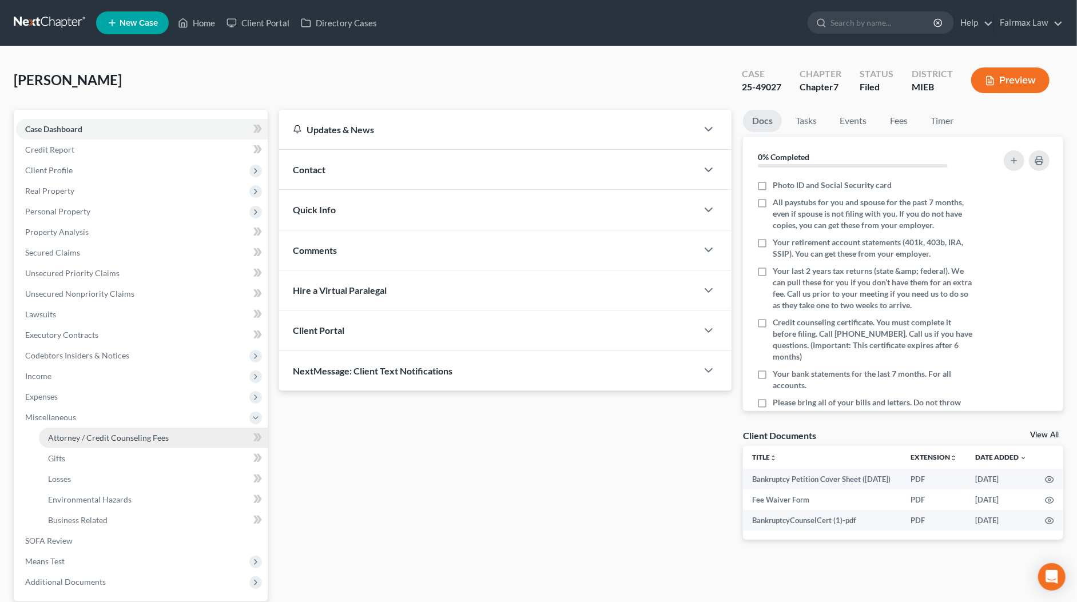
click at [141, 443] on link "Attorney / Credit Counseling Fees" at bounding box center [153, 438] width 229 height 21
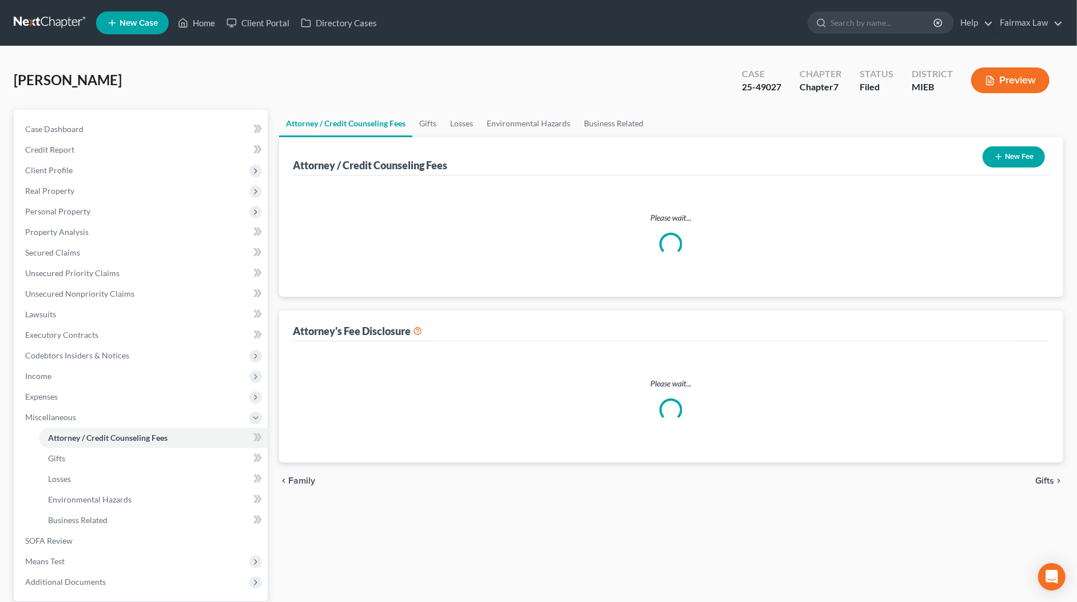
select select "2"
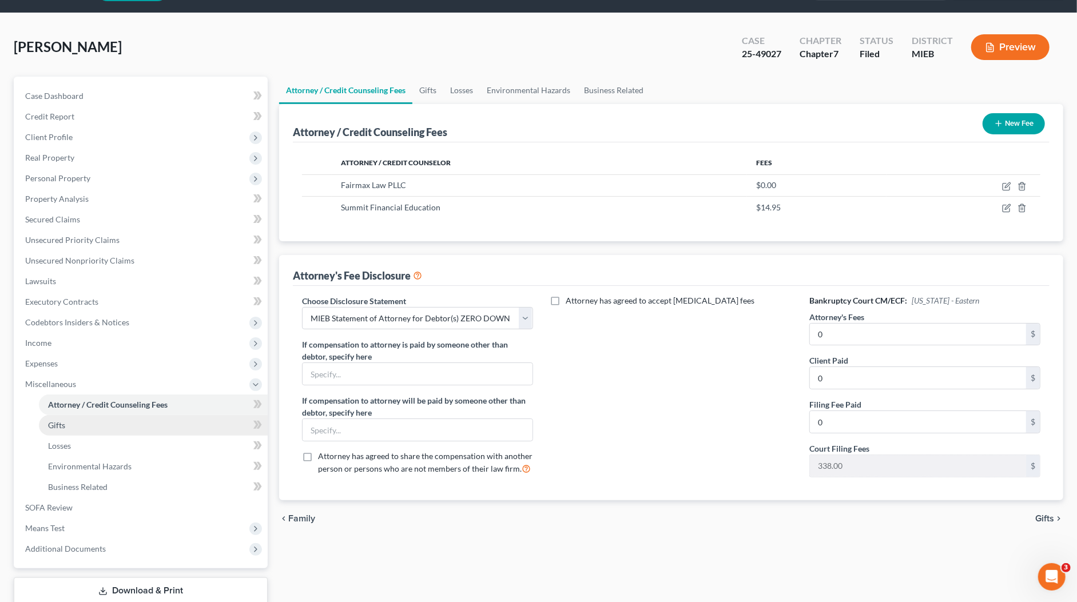
scroll to position [106, 0]
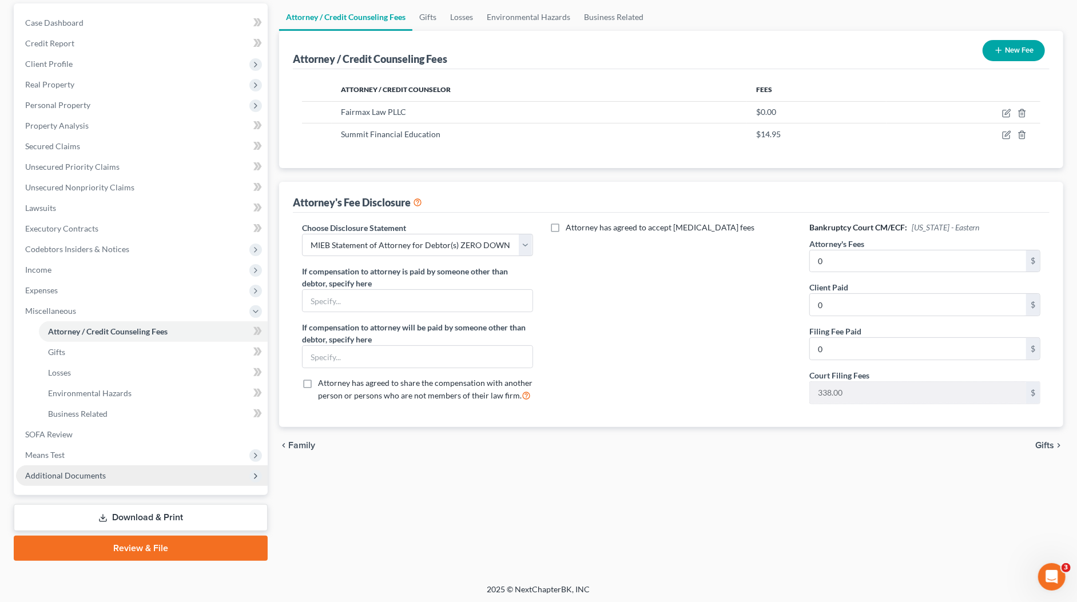
click at [121, 470] on span "Additional Documents" at bounding box center [142, 475] width 252 height 21
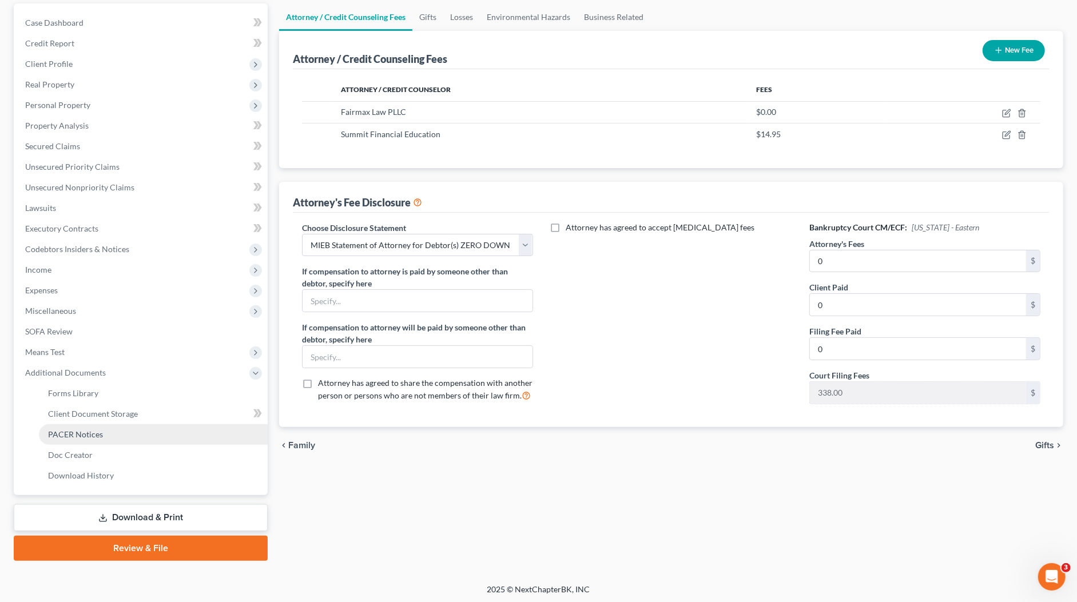
click at [94, 425] on link "PACER Notices" at bounding box center [153, 434] width 229 height 21
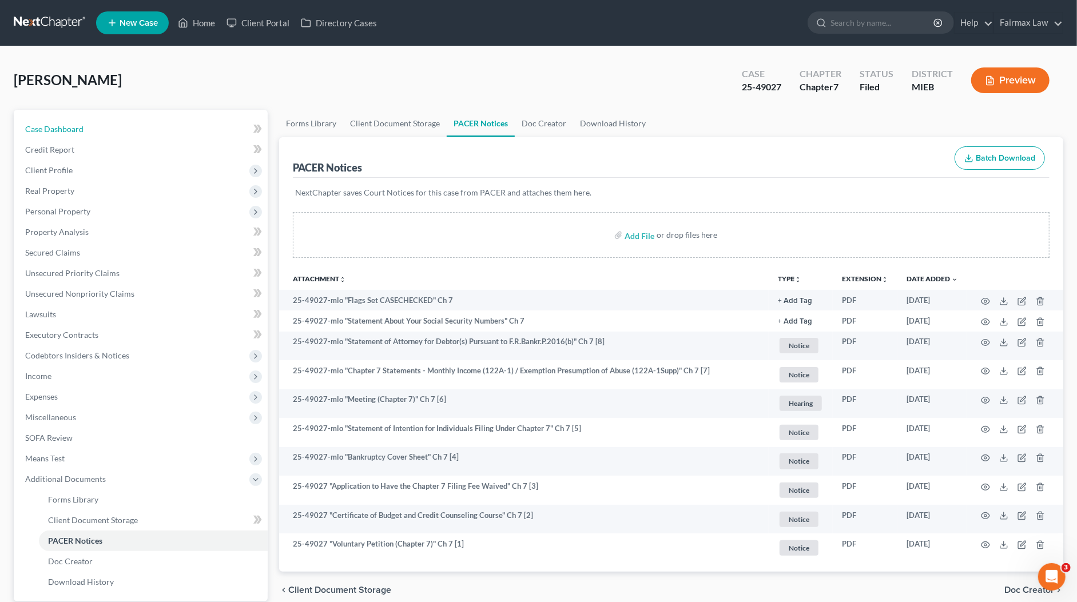
click at [46, 130] on span "Case Dashboard" at bounding box center [54, 129] width 58 height 10
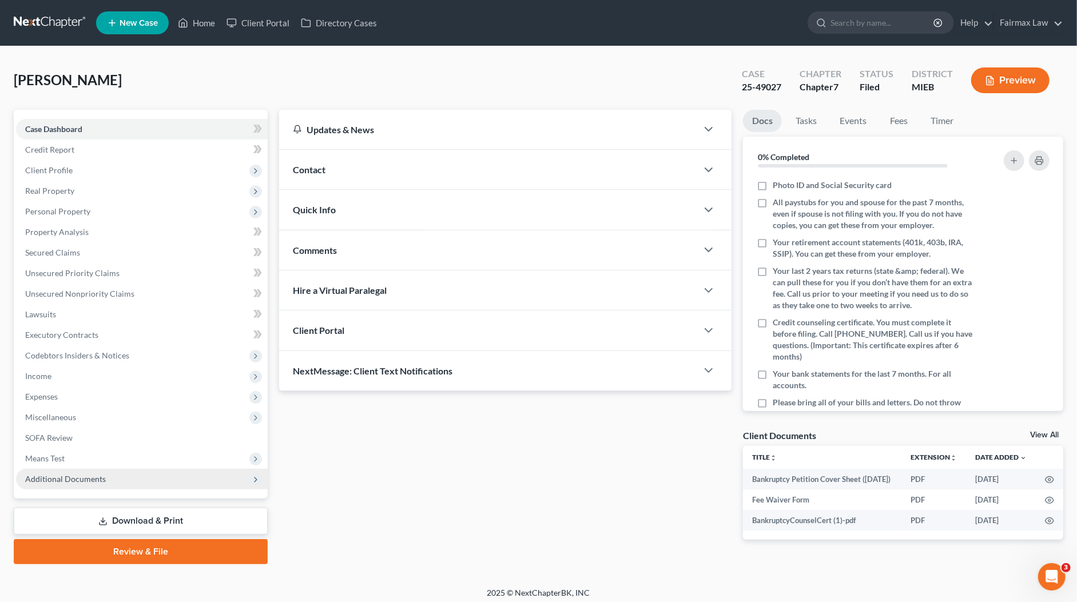
click at [58, 480] on span "Additional Documents" at bounding box center [65, 479] width 81 height 10
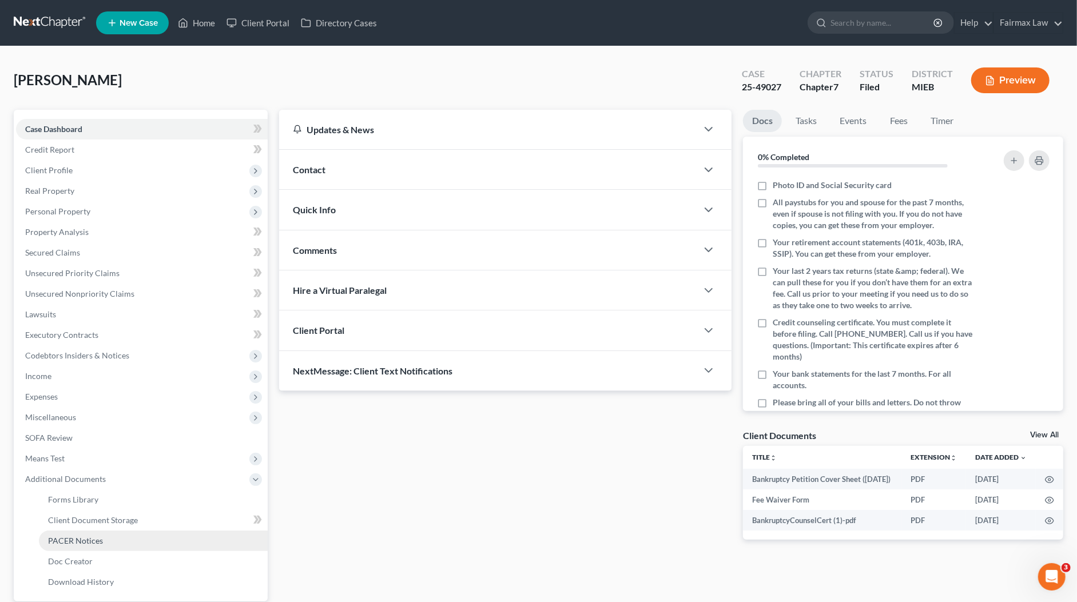
click at [58, 545] on link "PACER Notices" at bounding box center [153, 541] width 229 height 21
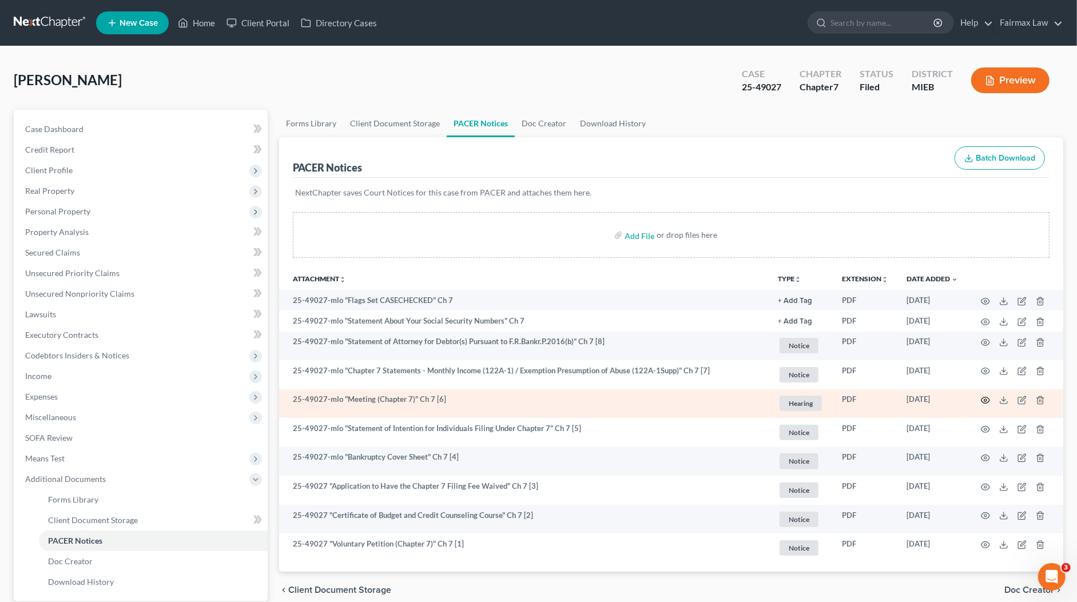
click at [985, 399] on circle "button" at bounding box center [985, 400] width 2 height 2
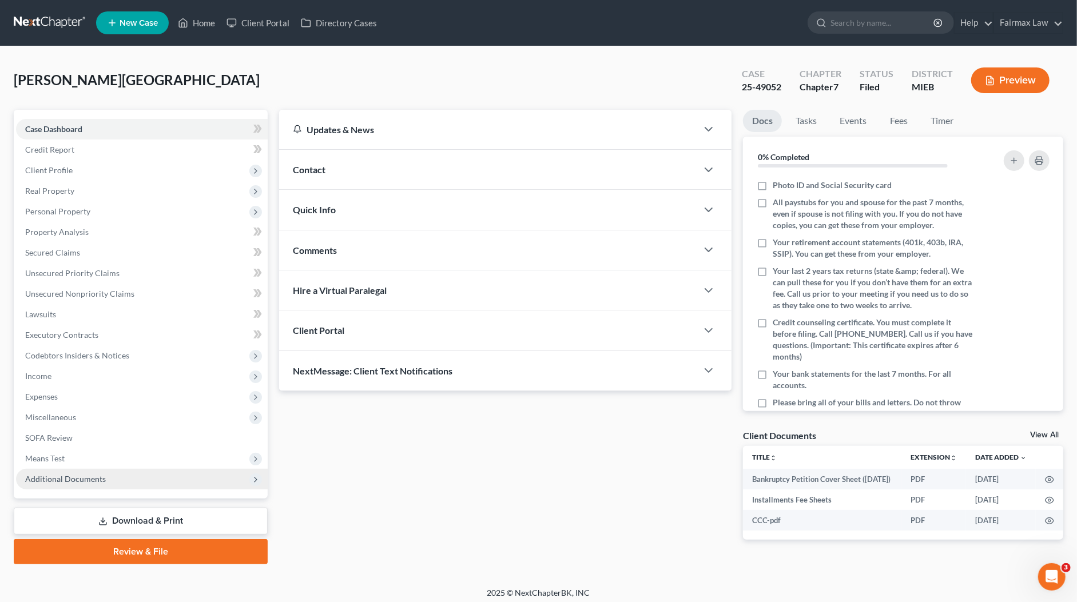
click at [50, 481] on span "Additional Documents" at bounding box center [65, 479] width 81 height 10
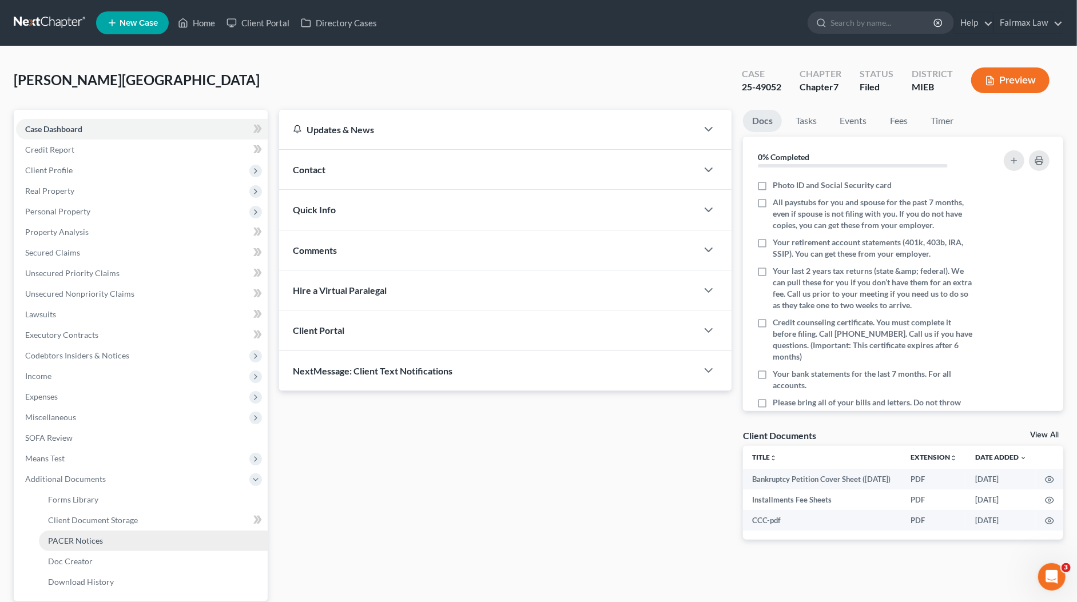
click at [83, 536] on span "PACER Notices" at bounding box center [75, 541] width 55 height 10
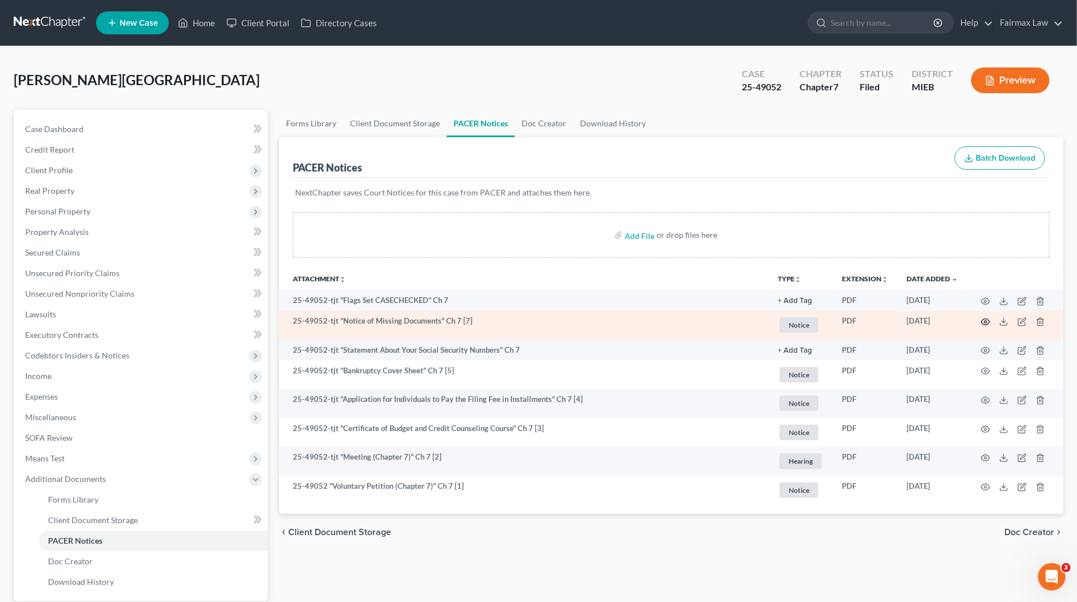
click at [986, 318] on icon "button" at bounding box center [985, 321] width 9 height 9
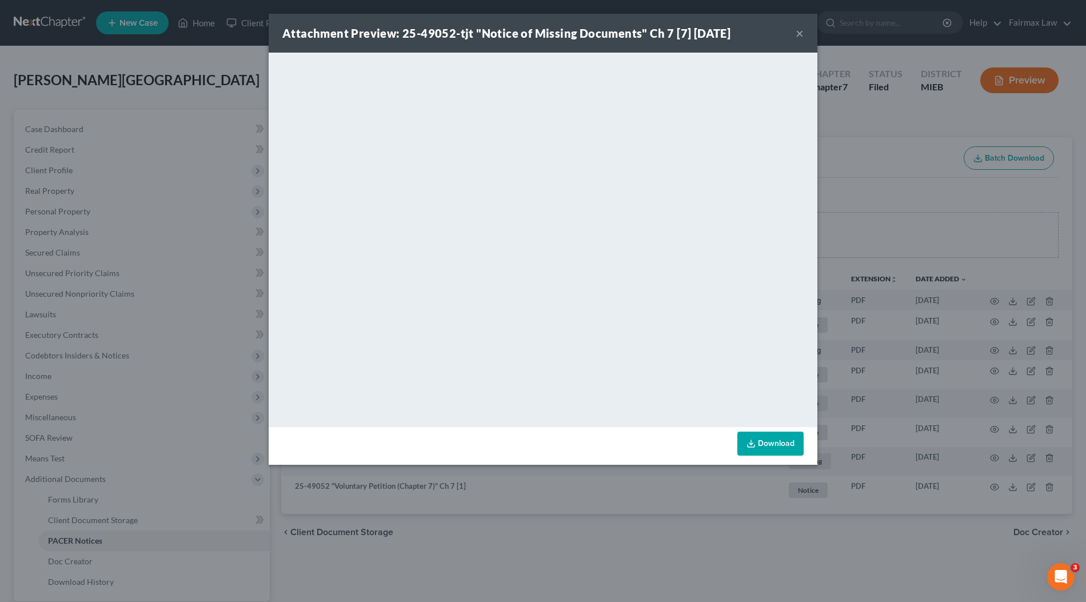
click at [886, 339] on div "Attachment Preview: 25-49052-tjt "Notice of Missing Documents" Ch 7 [7] 09/10/2…" at bounding box center [543, 301] width 1086 height 602
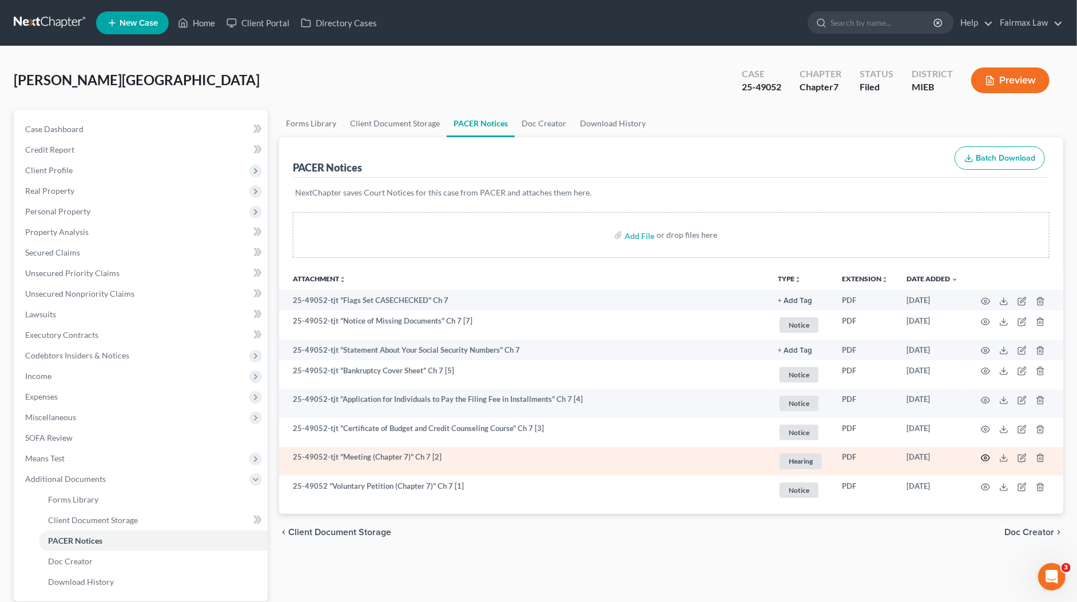
click at [986, 454] on icon "button" at bounding box center [985, 457] width 9 height 9
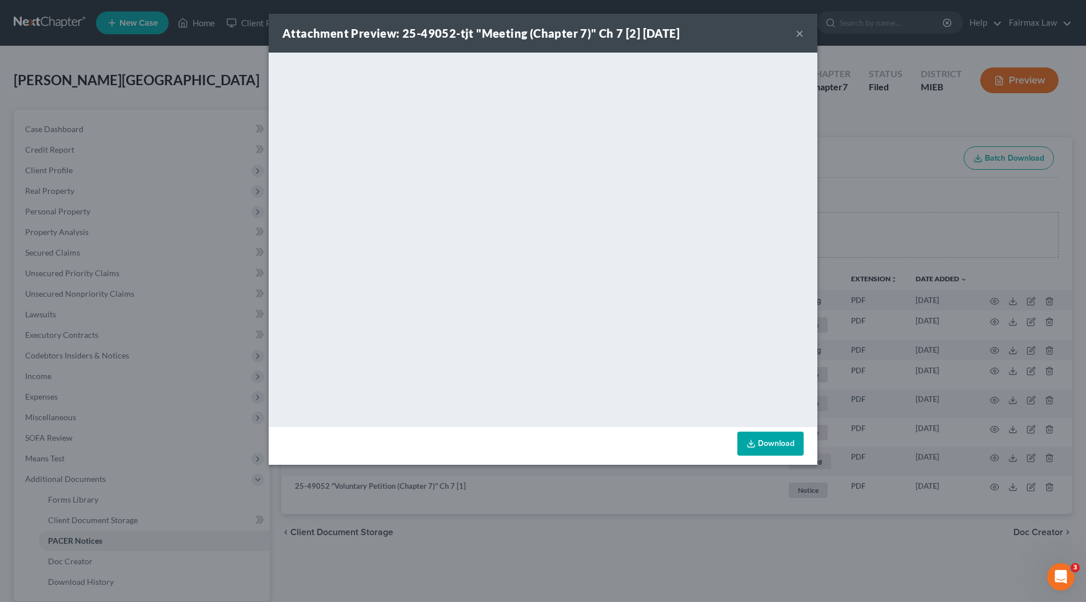
drag, startPoint x: 949, startPoint y: 205, endPoint x: 943, endPoint y: 200, distance: 7.7
click at [949, 205] on div "Attachment Preview: 25-49052-tjt "Meeting (Chapter 7)" Ch 7 [2] 09/09/2025 × <o…" at bounding box center [543, 301] width 1086 height 602
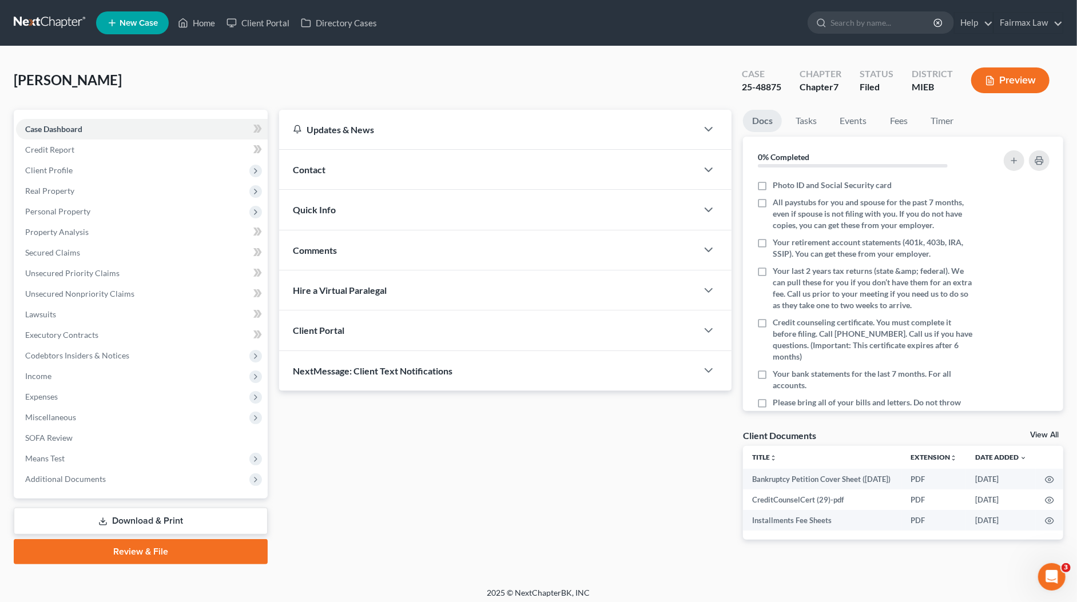
click at [176, 517] on link "Download & Print" at bounding box center [141, 521] width 254 height 27
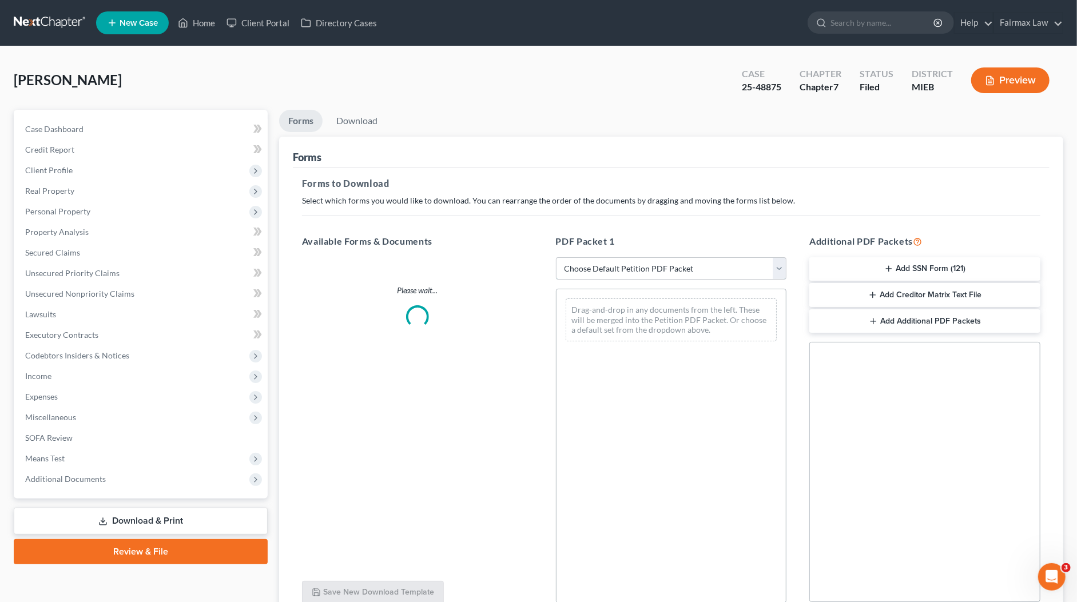
click at [600, 268] on select "Choose Default Petition PDF Packet Complete Bankruptcy Petition (all forms and …" at bounding box center [671, 268] width 231 height 23
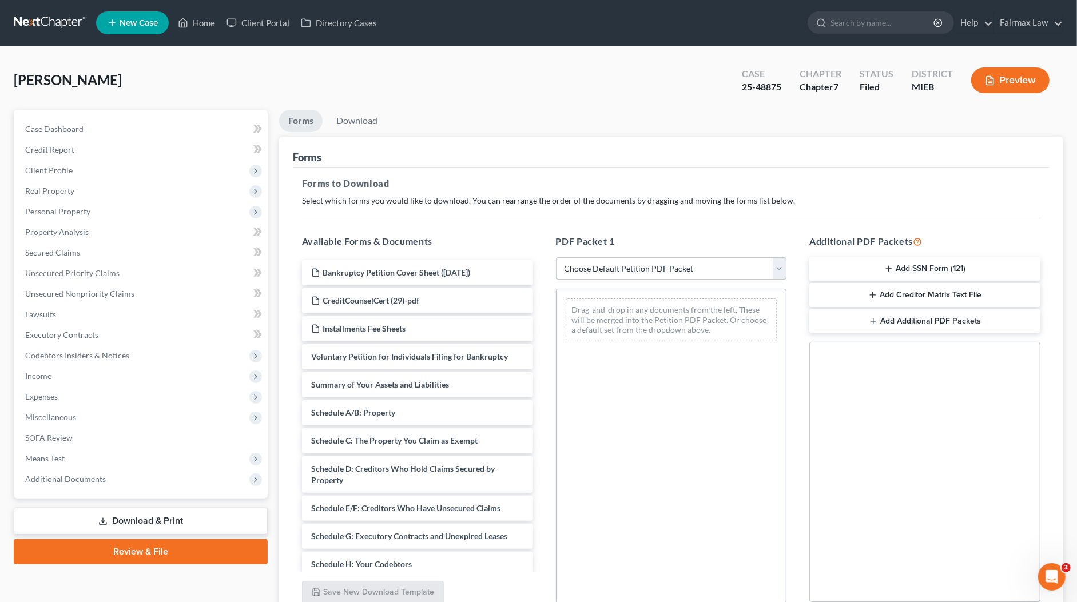
select select "8"
click at [556, 257] on select "Choose Default Petition PDF Packet Complete Bankruptcy Petition (all forms and …" at bounding box center [671, 268] width 231 height 23
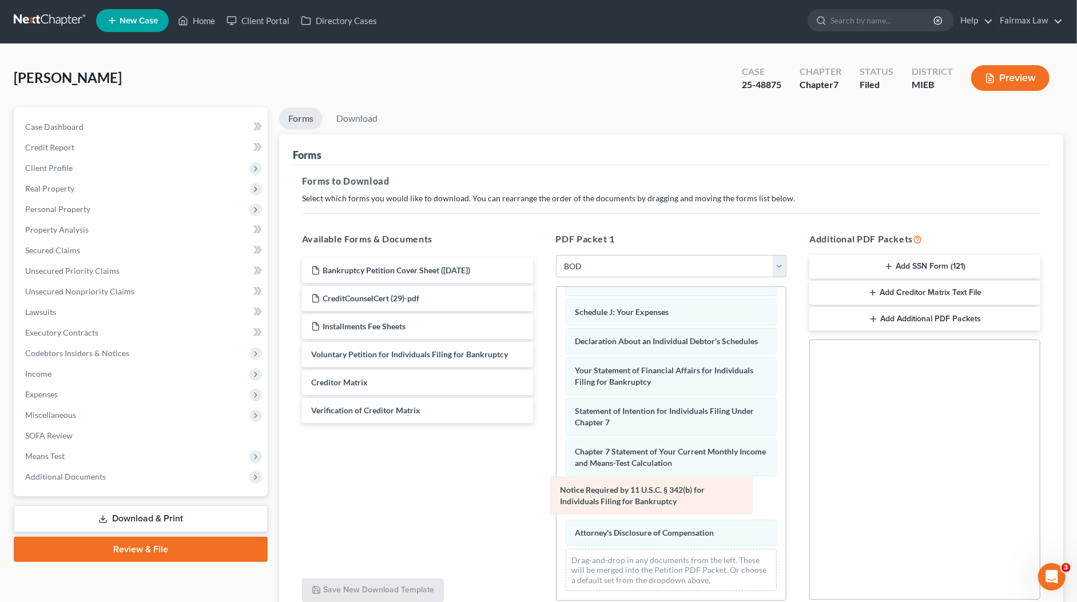
scroll to position [228, 0]
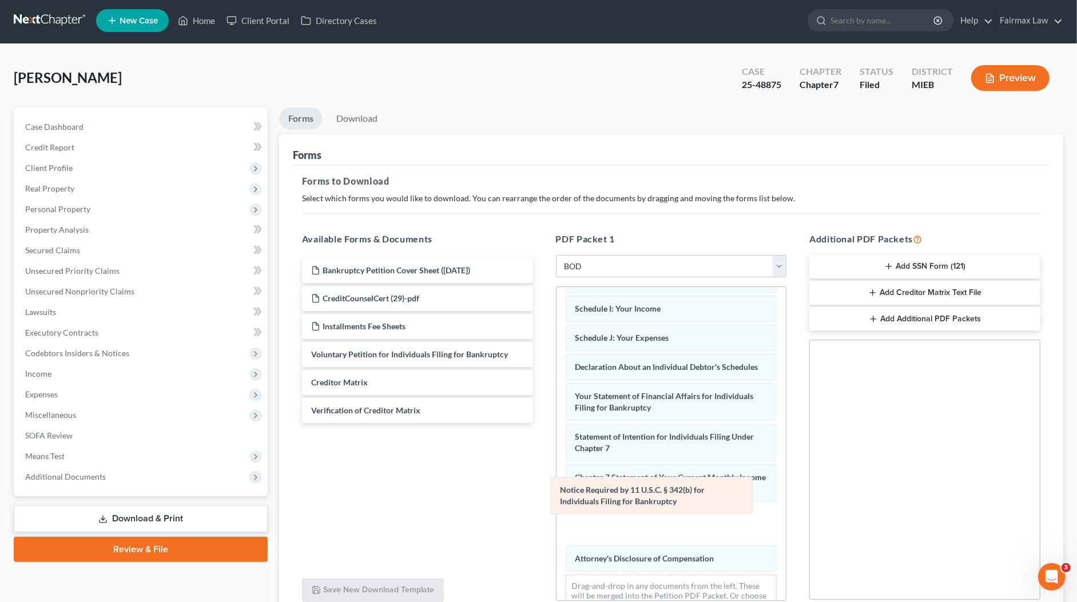
drag, startPoint x: 634, startPoint y: 493, endPoint x: 470, endPoint y: 464, distance: 166.0
click at [556, 464] on div "Notice Required by 11 U.S.C. § 342(b) for Individuals Filing for Bankruptcy Sum…" at bounding box center [671, 342] width 230 height 567
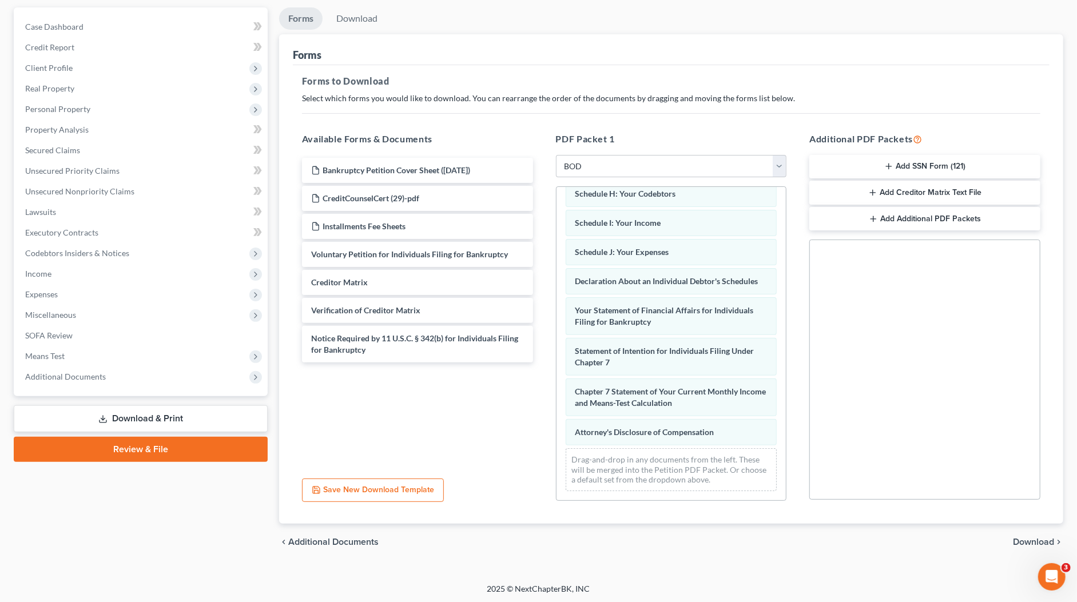
click at [1021, 538] on span "Download" at bounding box center [1033, 542] width 41 height 9
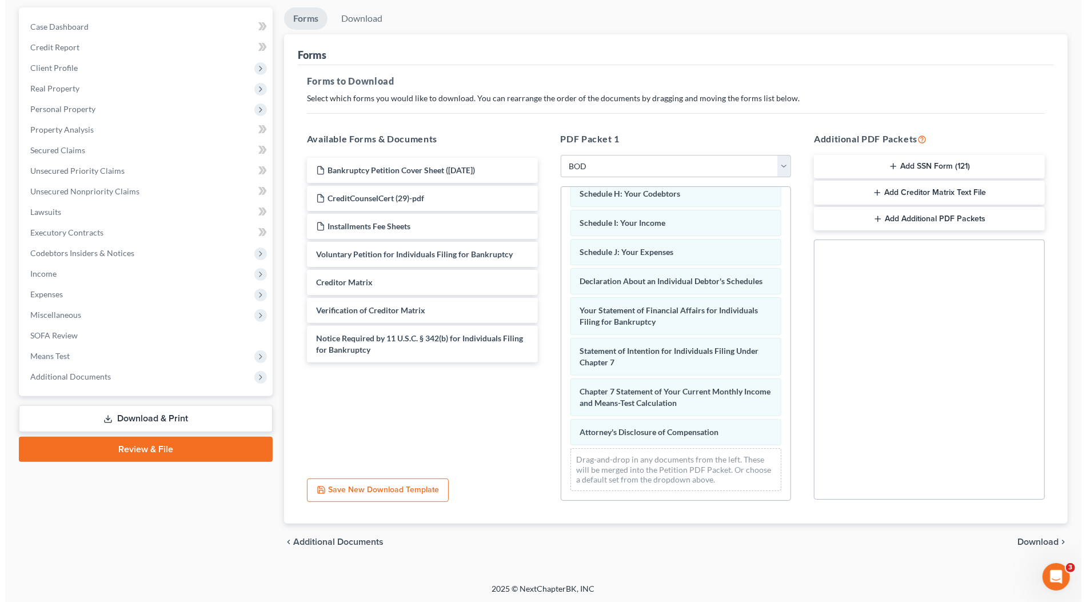
scroll to position [3, 0]
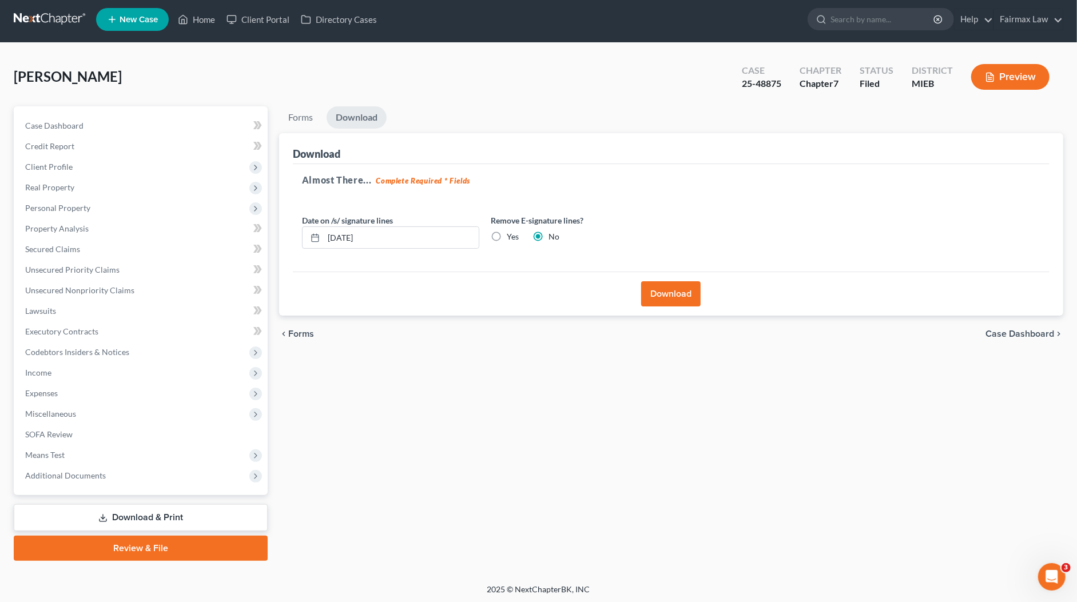
click at [681, 287] on button "Download" at bounding box center [670, 293] width 59 height 25
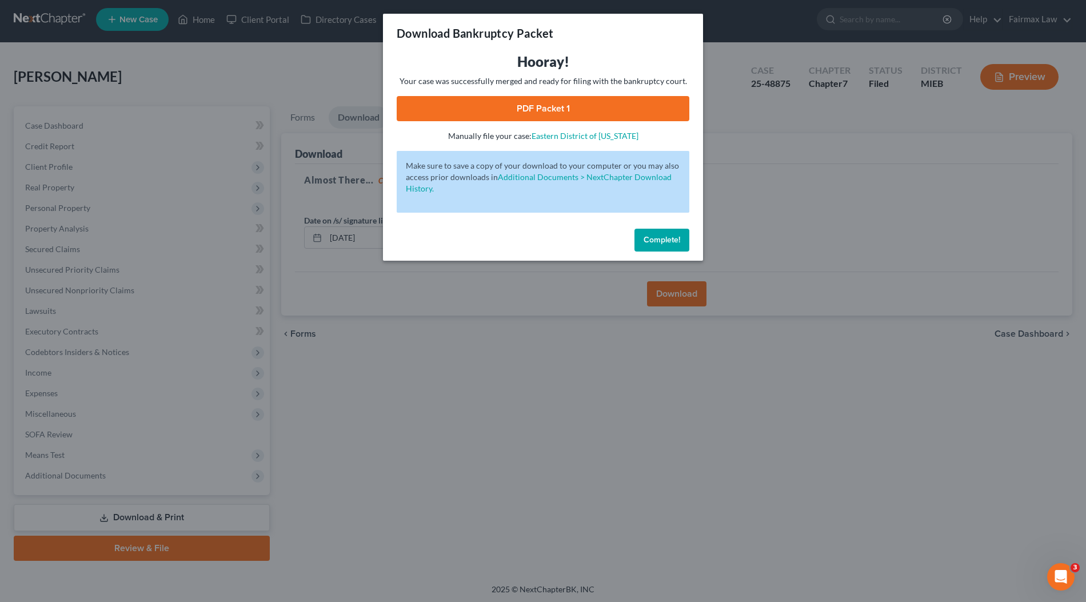
click at [613, 109] on link "PDF Packet 1" at bounding box center [543, 108] width 293 height 25
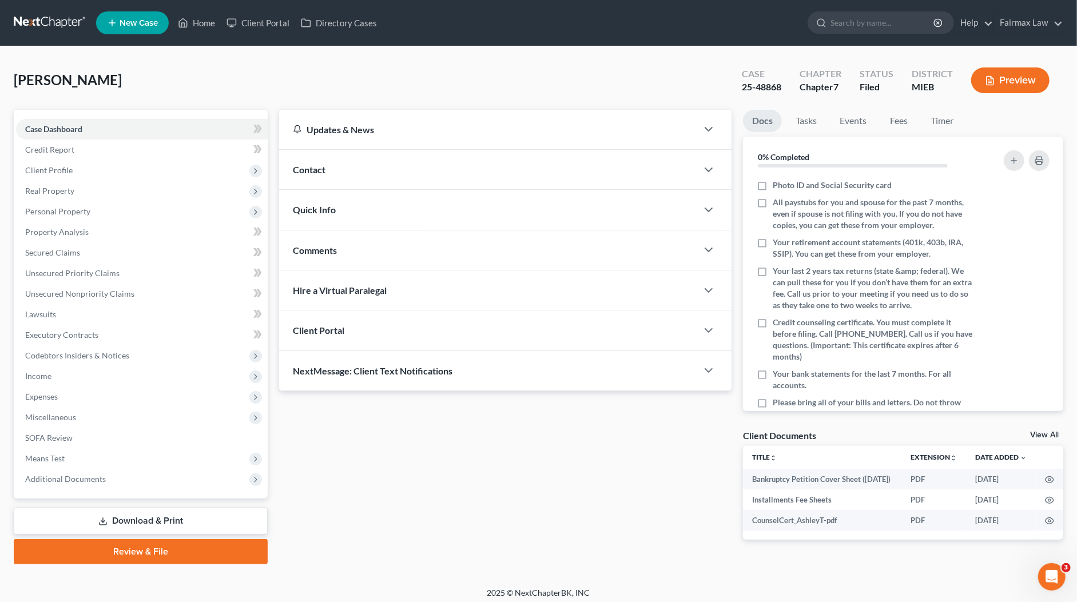
drag, startPoint x: 110, startPoint y: 512, endPoint x: 272, endPoint y: 538, distance: 164.4
click at [110, 512] on link "Download & Print" at bounding box center [141, 521] width 254 height 27
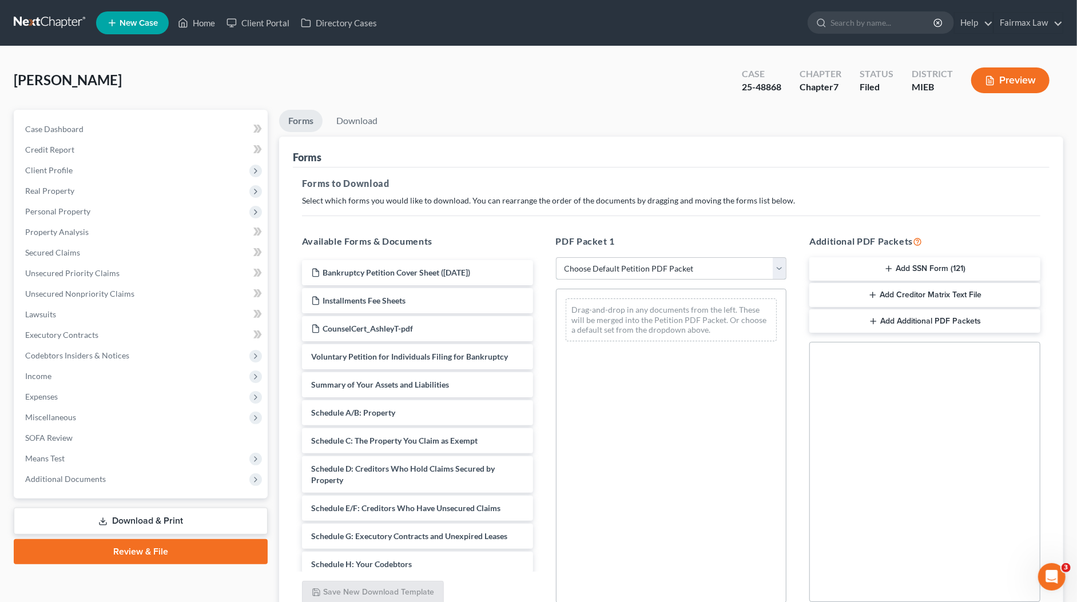
click at [606, 265] on select "Choose Default Petition PDF Packet Complete Bankruptcy Petition (all forms and …" at bounding box center [671, 268] width 231 height 23
select select "8"
click at [556, 257] on select "Choose Default Petition PDF Packet Complete Bankruptcy Petition (all forms and …" at bounding box center [671, 268] width 231 height 23
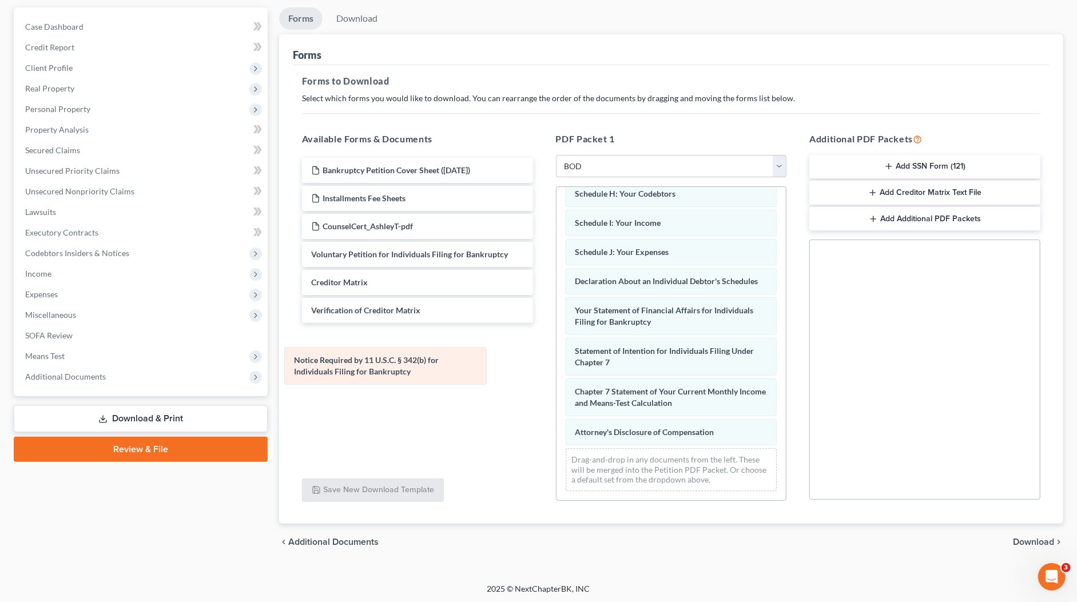
scroll to position [228, 0]
drag, startPoint x: 635, startPoint y: 405, endPoint x: 353, endPoint y: 373, distance: 283.2
click at [556, 373] on div "Notice Required by 11 U.S.C. § 342(b) for Individuals Filing for Bankruptcy Sum…" at bounding box center [671, 237] width 230 height 527
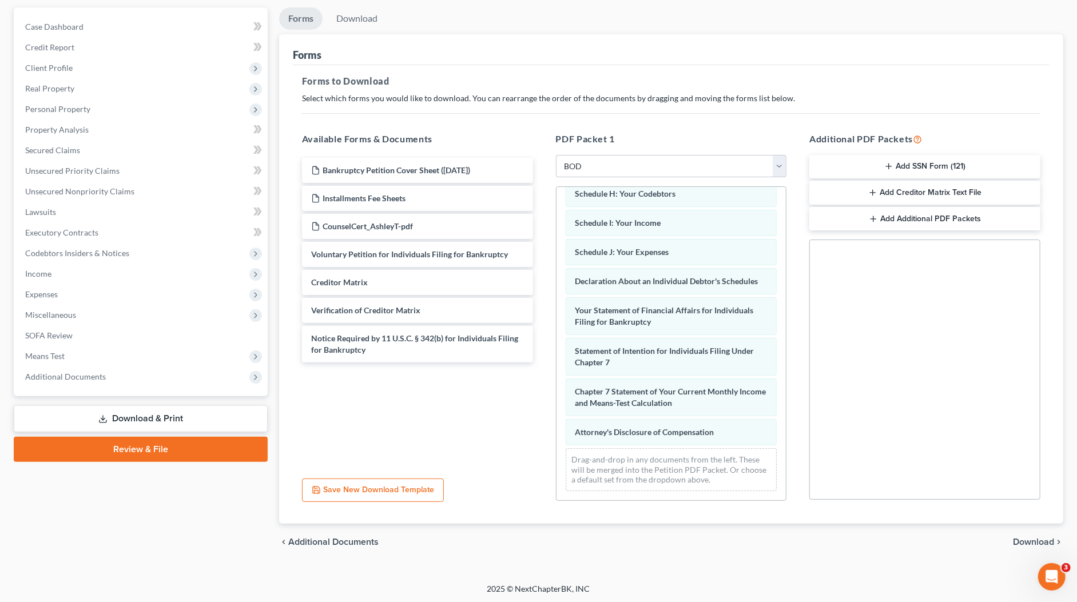
click at [1045, 539] on span "Download" at bounding box center [1033, 542] width 41 height 9
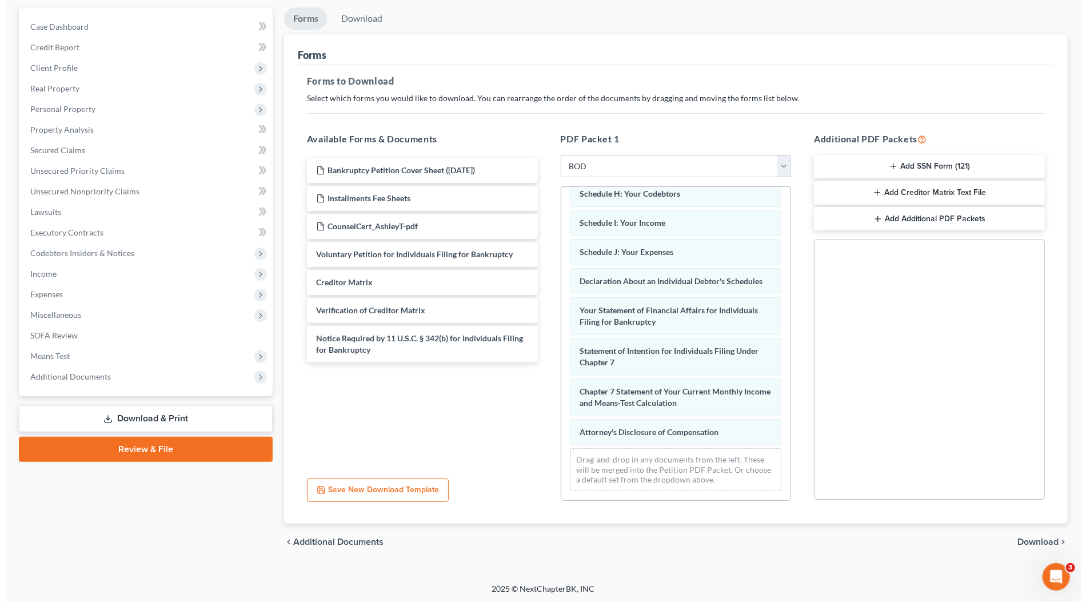
scroll to position [3, 0]
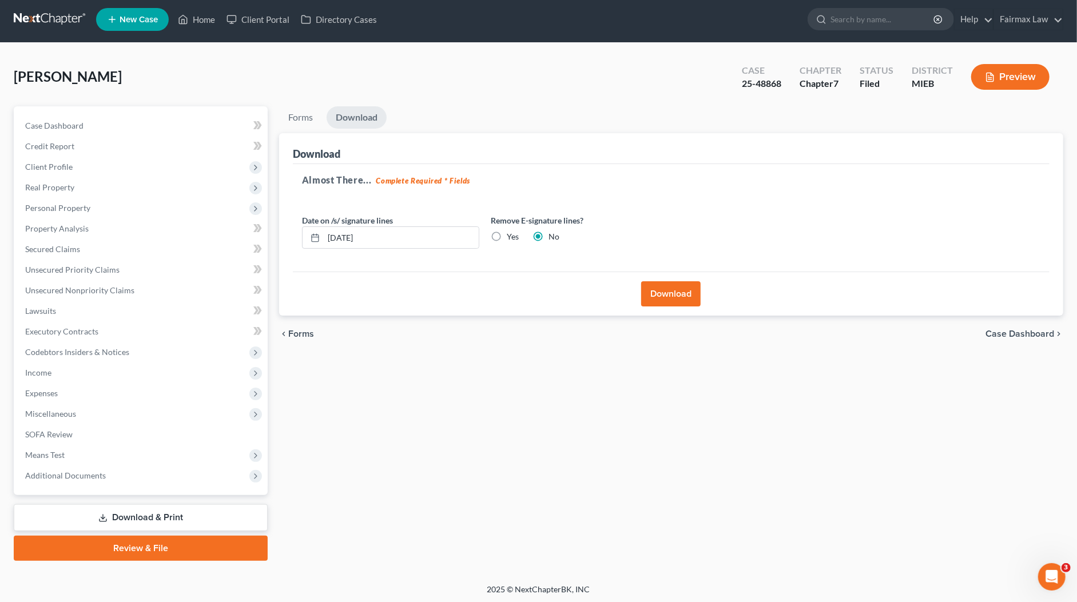
click at [662, 291] on button "Download" at bounding box center [670, 293] width 59 height 25
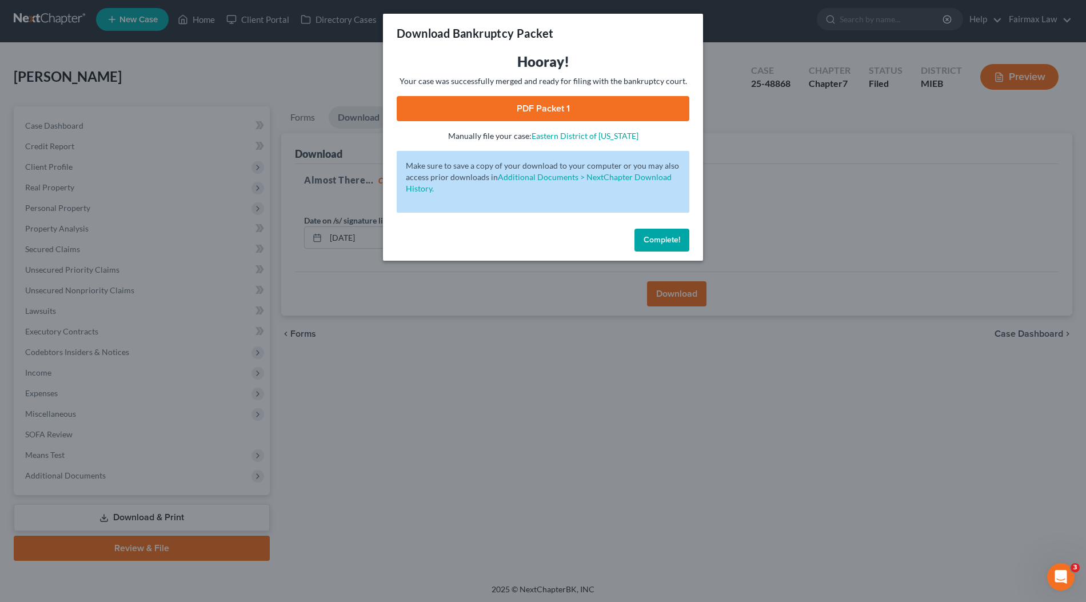
click at [482, 111] on link "PDF Packet 1" at bounding box center [543, 108] width 293 height 25
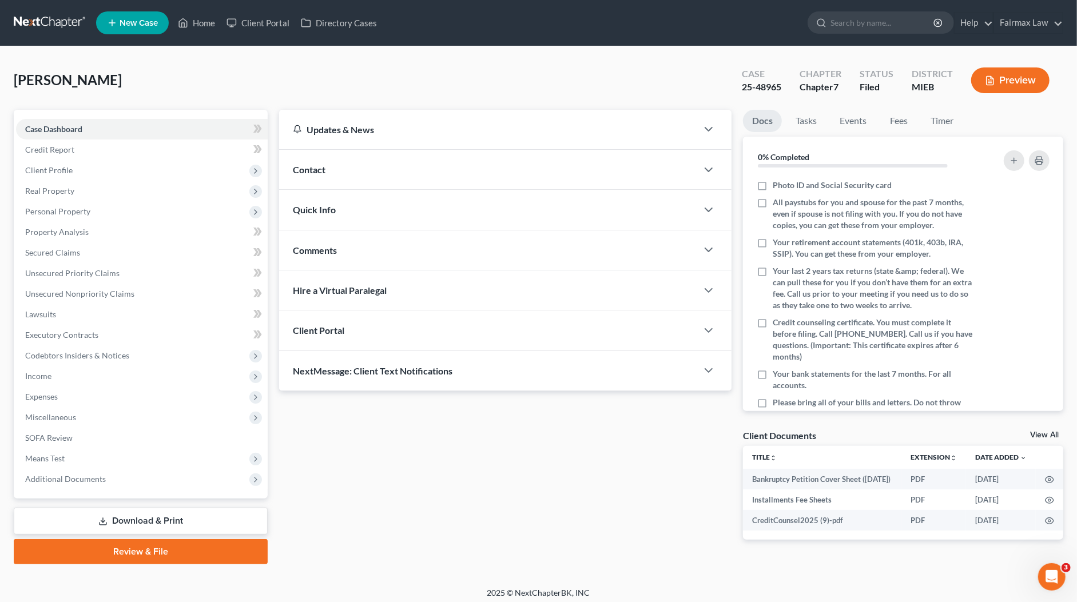
click at [611, 52] on div "[PERSON_NAME] Upgraded Case 25-48965 Chapter Chapter 7 Status Filed District MI…" at bounding box center [538, 316] width 1077 height 541
click at [191, 516] on link "Download & Print" at bounding box center [141, 521] width 254 height 27
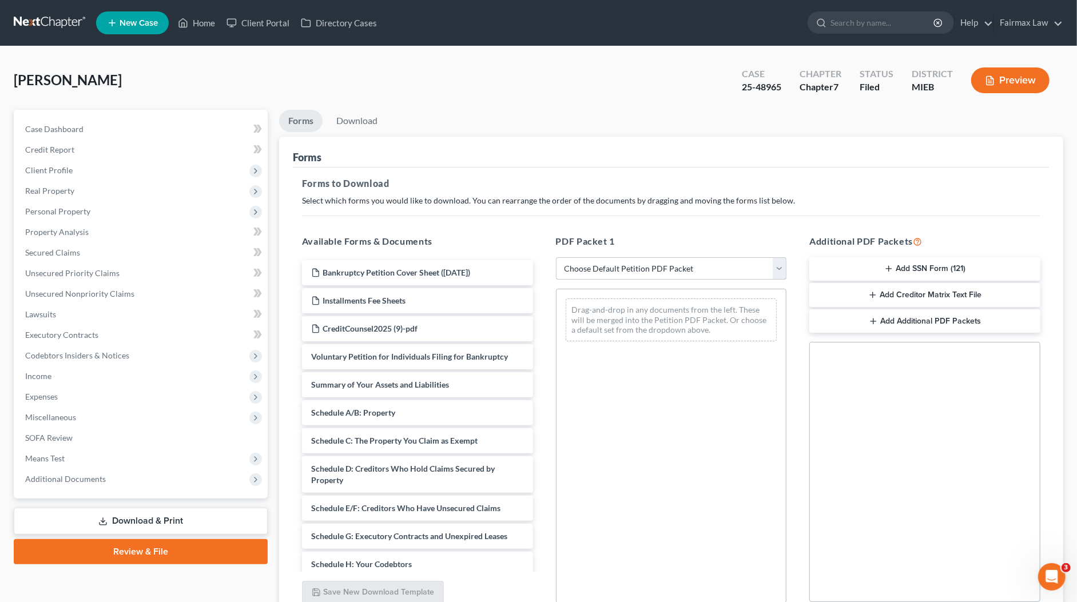
click at [612, 274] on select "Choose Default Petition PDF Packet Complete Bankruptcy Petition (all forms and …" at bounding box center [671, 268] width 231 height 23
select select "8"
click at [556, 257] on select "Choose Default Petition PDF Packet Complete Bankruptcy Petition (all forms and …" at bounding box center [671, 268] width 231 height 23
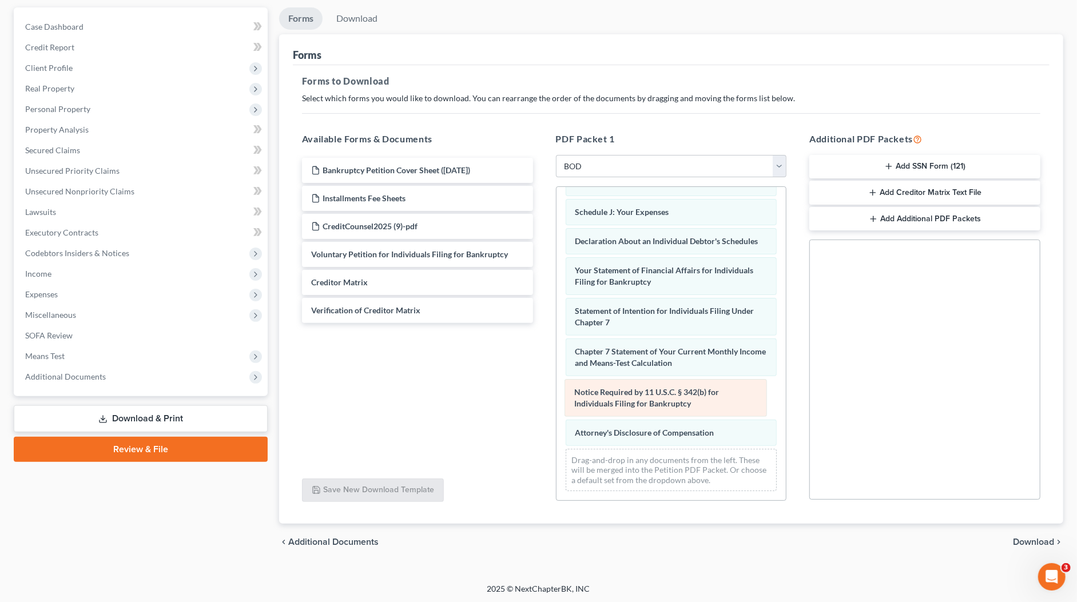
scroll to position [228, 0]
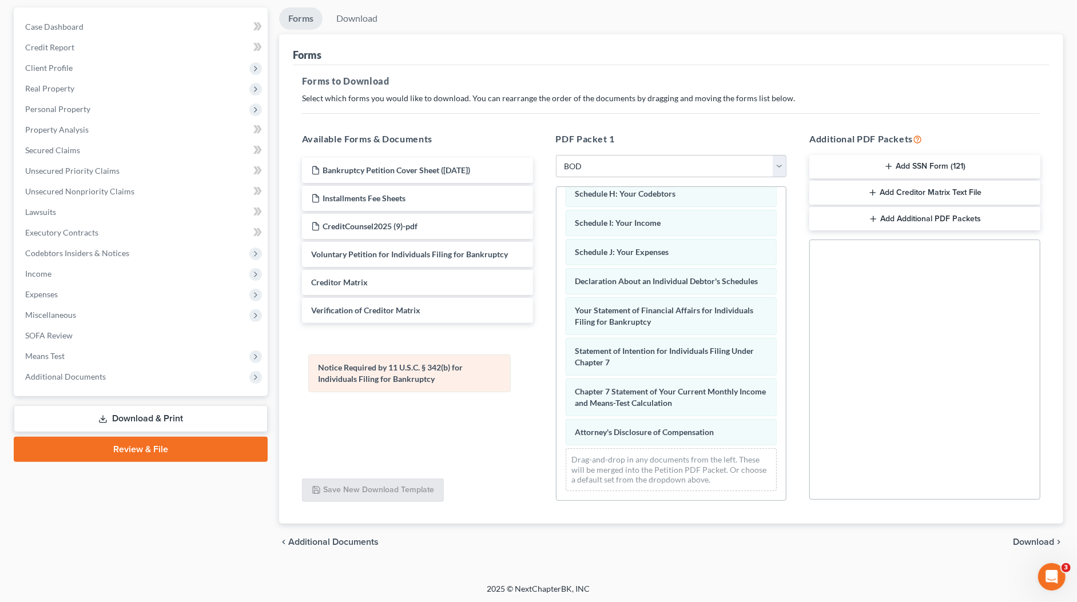
drag, startPoint x: 669, startPoint y: 391, endPoint x: 412, endPoint y: 366, distance: 257.9
click at [556, 366] on div "Notice Required by 11 U.S.C. § 342(b) for Individuals Filing for Bankruptcy Sum…" at bounding box center [671, 237] width 230 height 527
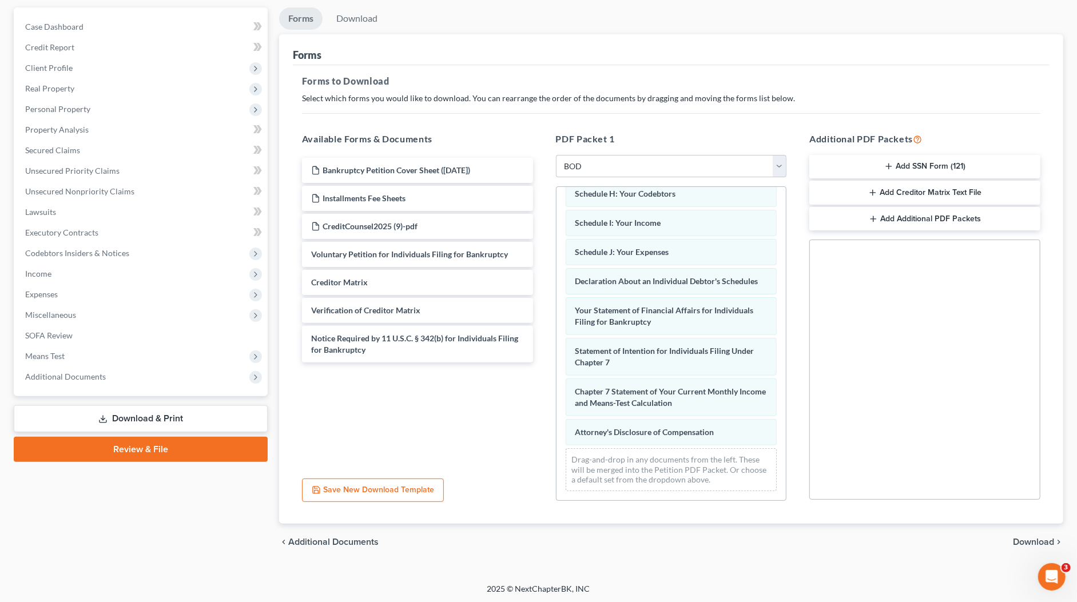
click at [1040, 538] on span "Download" at bounding box center [1033, 542] width 41 height 9
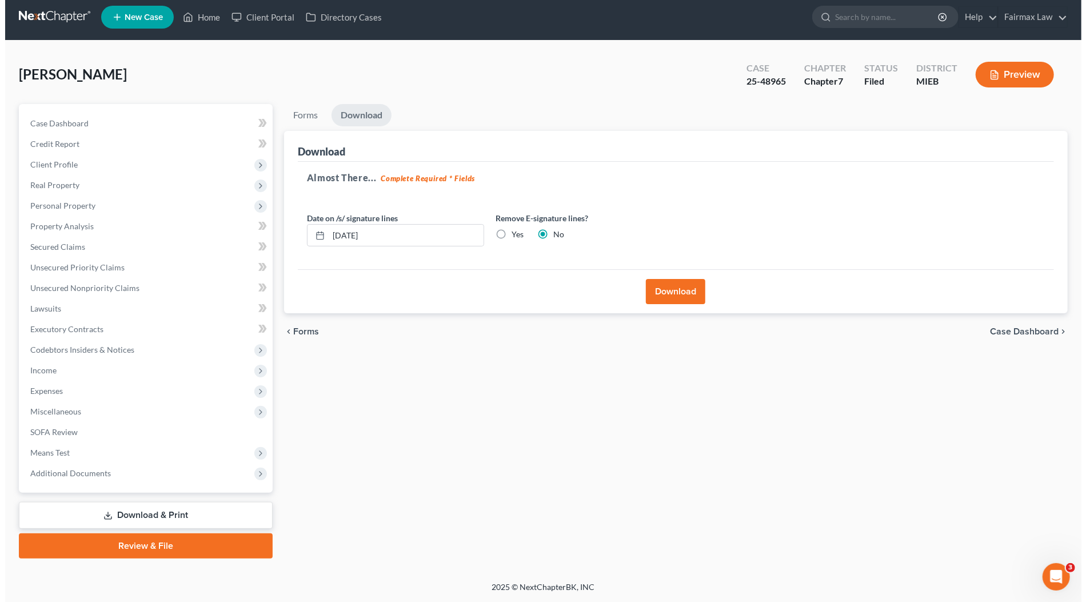
scroll to position [3, 0]
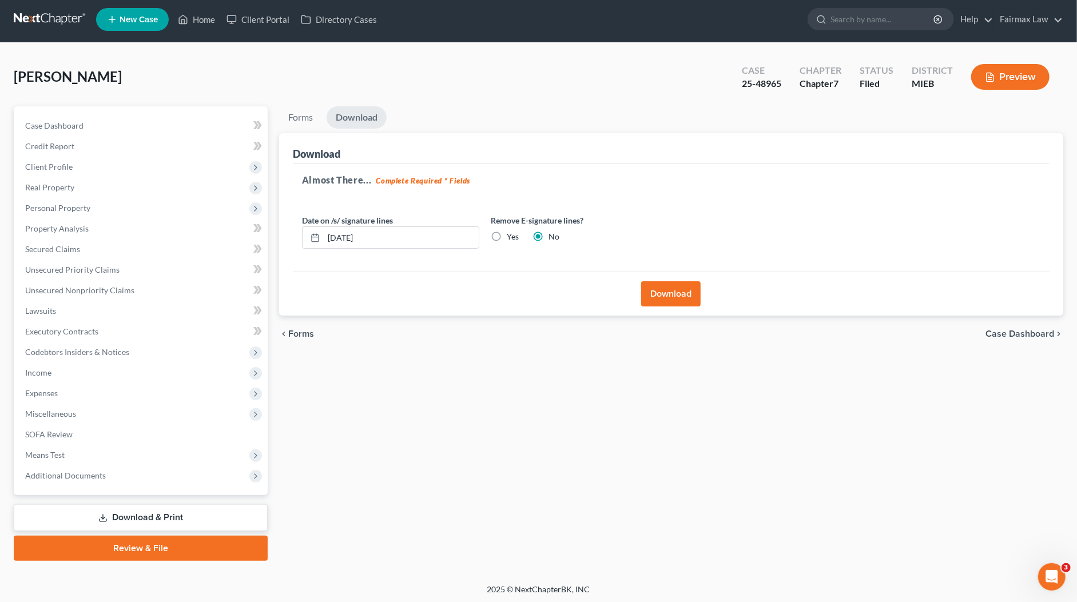
click at [680, 298] on button "Download" at bounding box center [670, 293] width 59 height 25
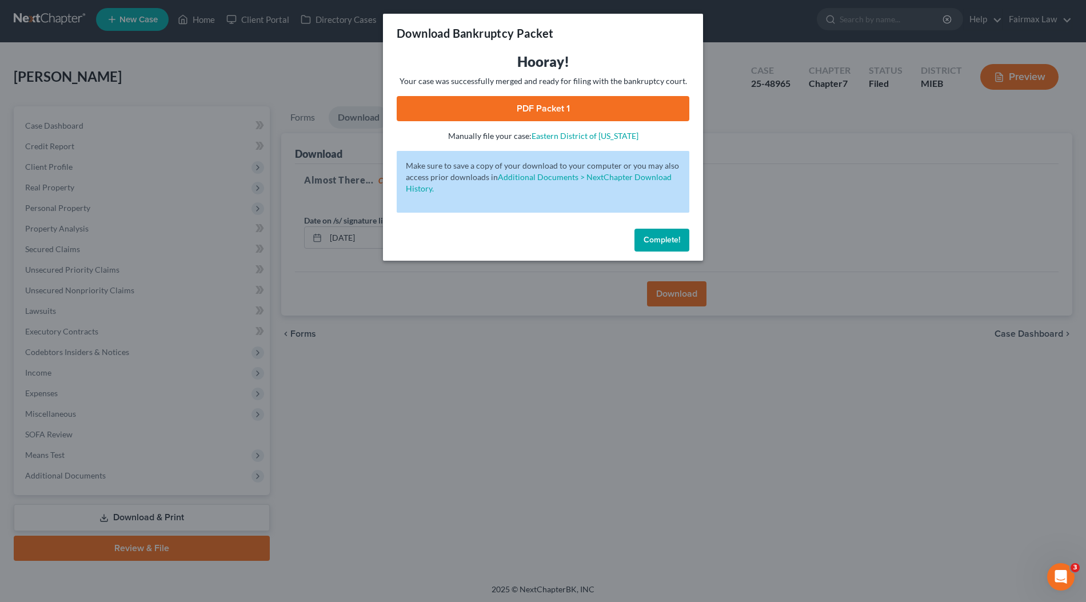
click at [609, 108] on link "PDF Packet 1" at bounding box center [543, 108] width 293 height 25
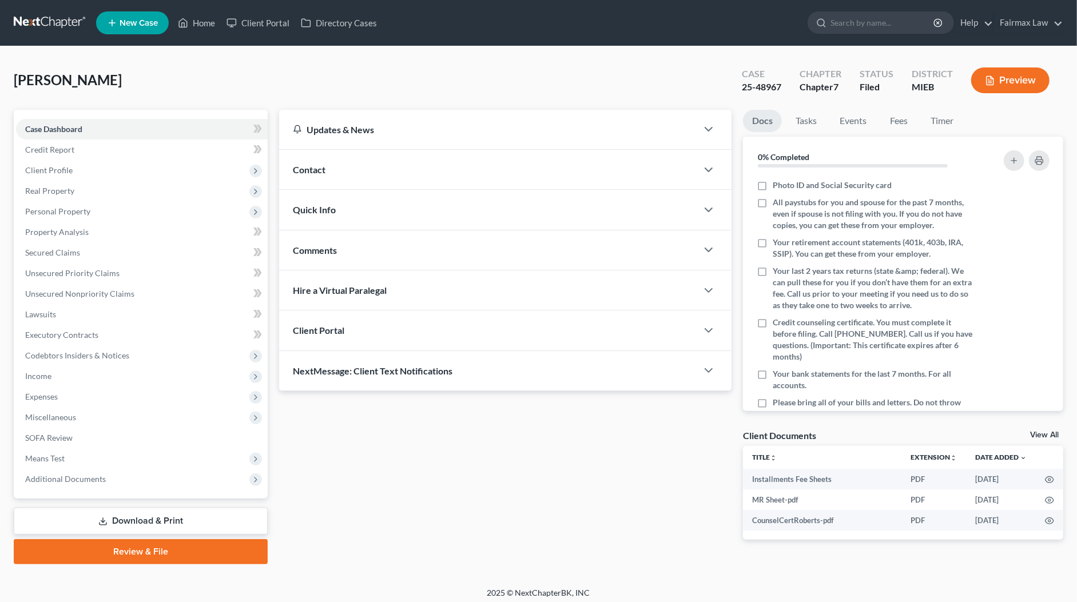
click at [95, 521] on link "Download & Print" at bounding box center [141, 521] width 254 height 27
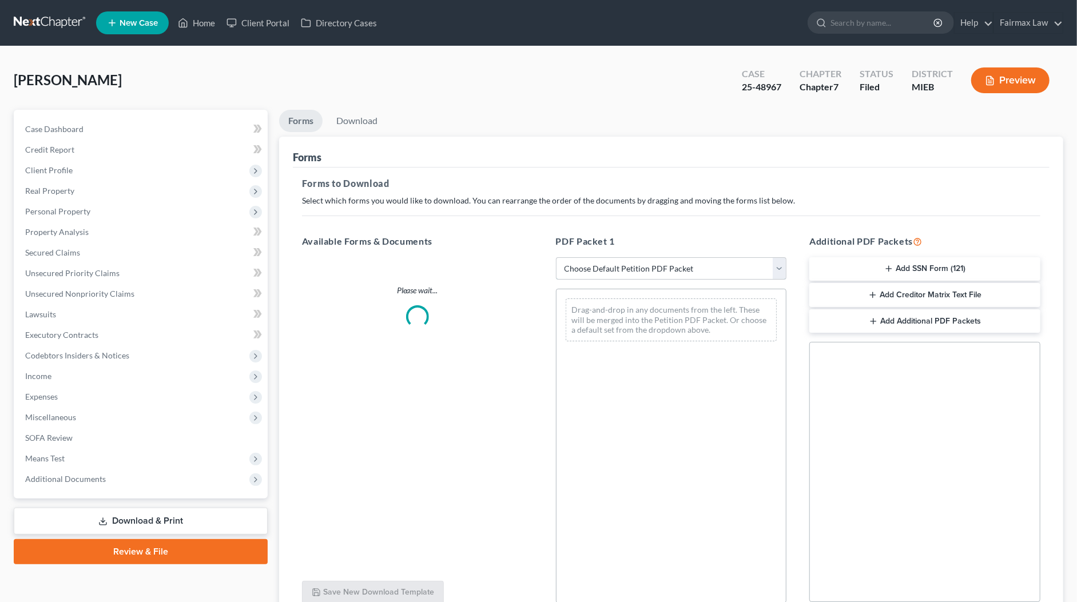
click at [601, 268] on select "Choose Default Petition PDF Packet Complete Bankruptcy Petition (all forms and …" at bounding box center [671, 268] width 231 height 23
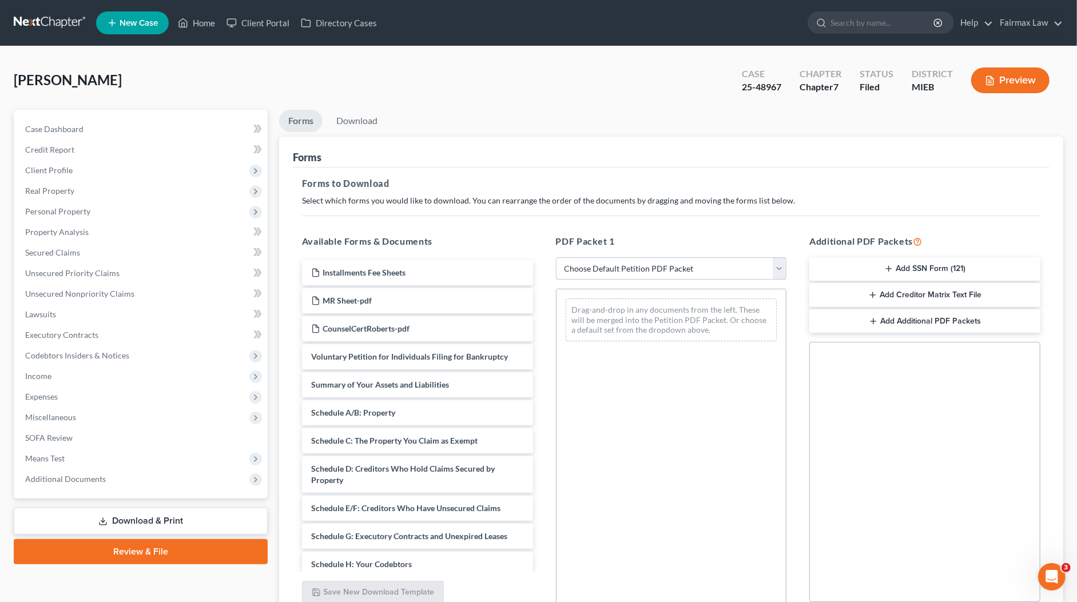
select select "8"
click at [556, 257] on select "Choose Default Petition PDF Packet Complete Bankruptcy Petition (all forms and …" at bounding box center [671, 268] width 231 height 23
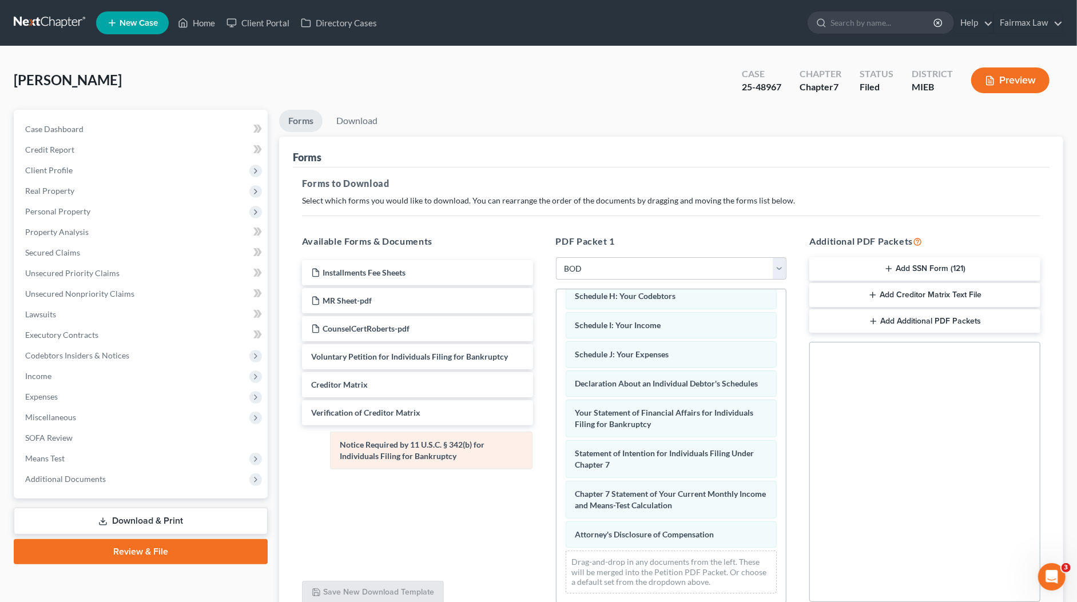
scroll to position [228, 0]
drag, startPoint x: 643, startPoint y: 495, endPoint x: 404, endPoint y: 442, distance: 244.2
click at [556, 442] on div "Notice Required by 11 U.S.C. § 342(b) for Individuals Filing for Bankruptcy Sum…" at bounding box center [671, 339] width 230 height 527
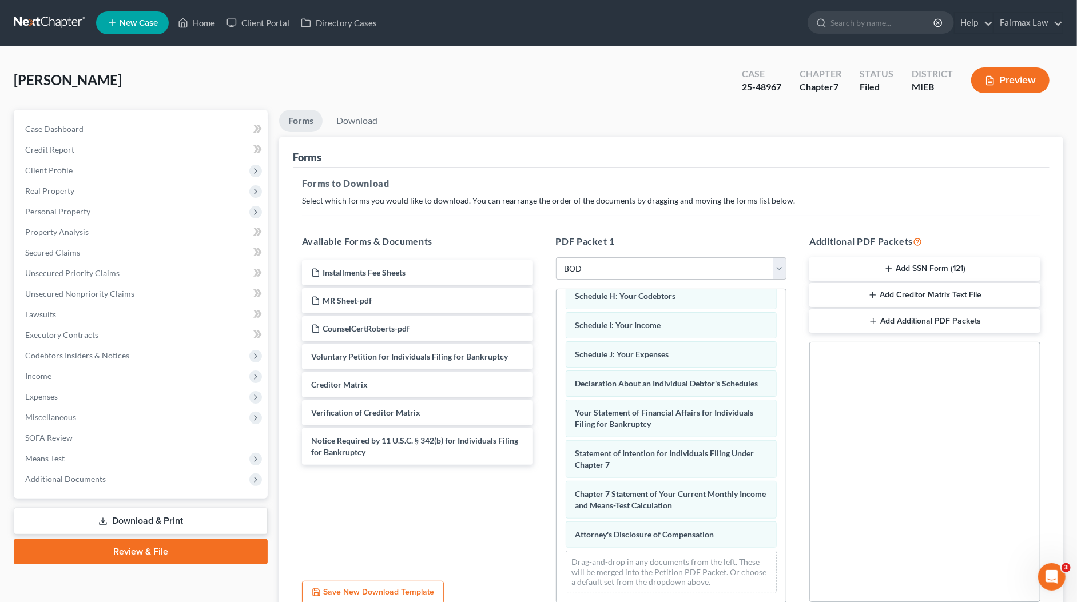
scroll to position [227, 0]
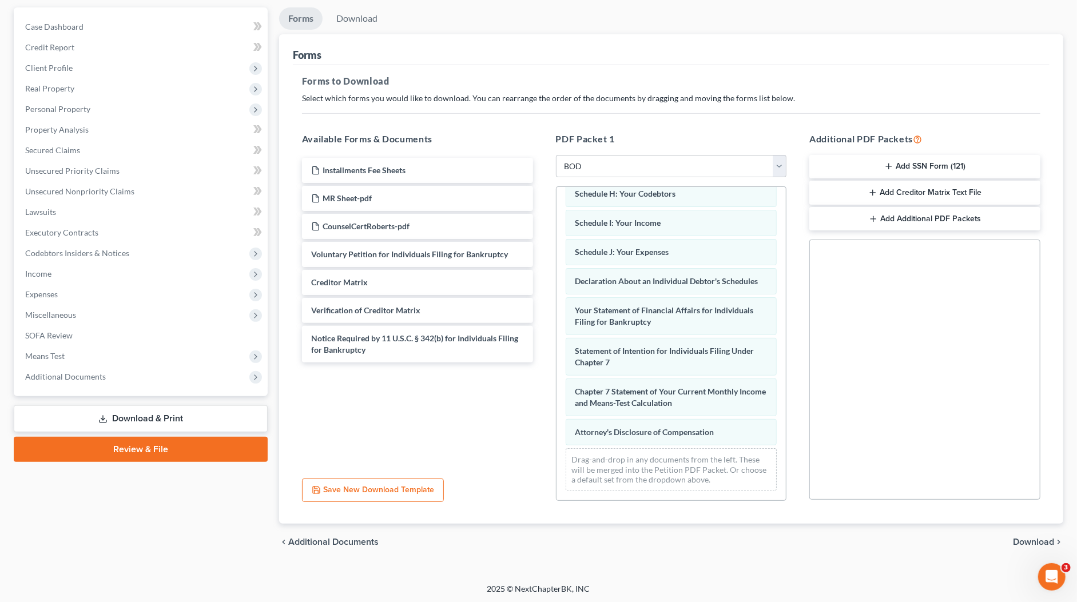
click at [1025, 539] on span "Download" at bounding box center [1033, 542] width 41 height 9
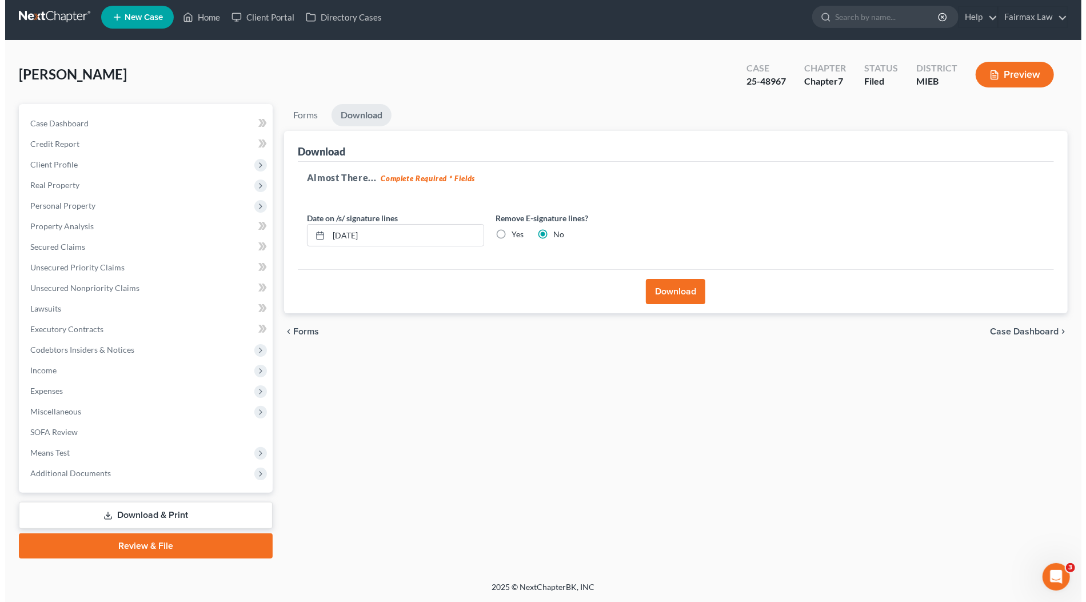
scroll to position [3, 0]
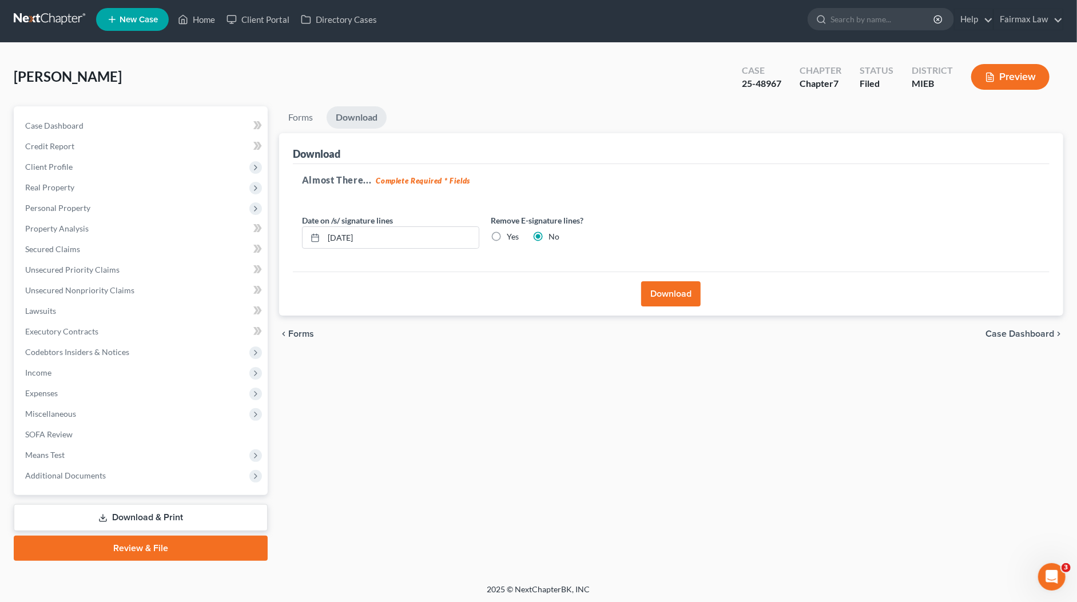
click at [686, 289] on button "Download" at bounding box center [670, 293] width 59 height 25
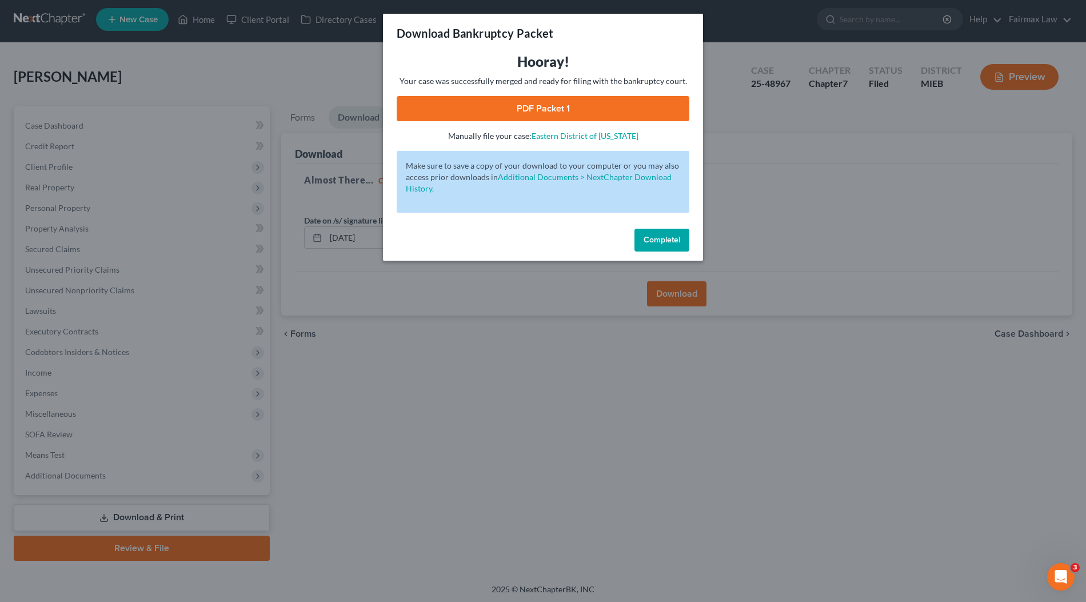
click at [606, 62] on h3 "Hooray!" at bounding box center [543, 62] width 293 height 18
click at [598, 105] on link "PDF Packet 1" at bounding box center [543, 108] width 293 height 25
